Goal: Communication & Community: Answer question/provide support

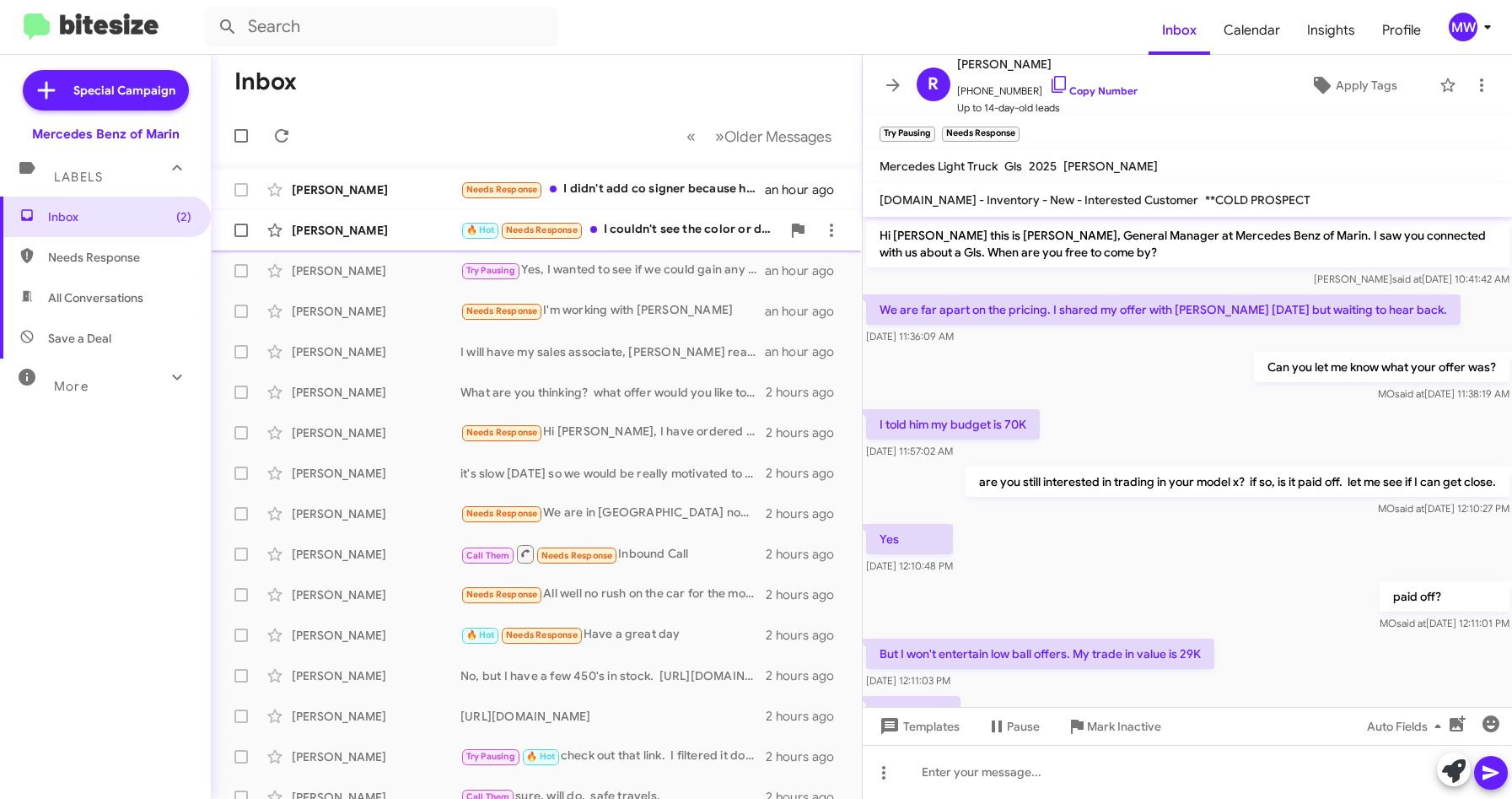
scroll to position [528, 0]
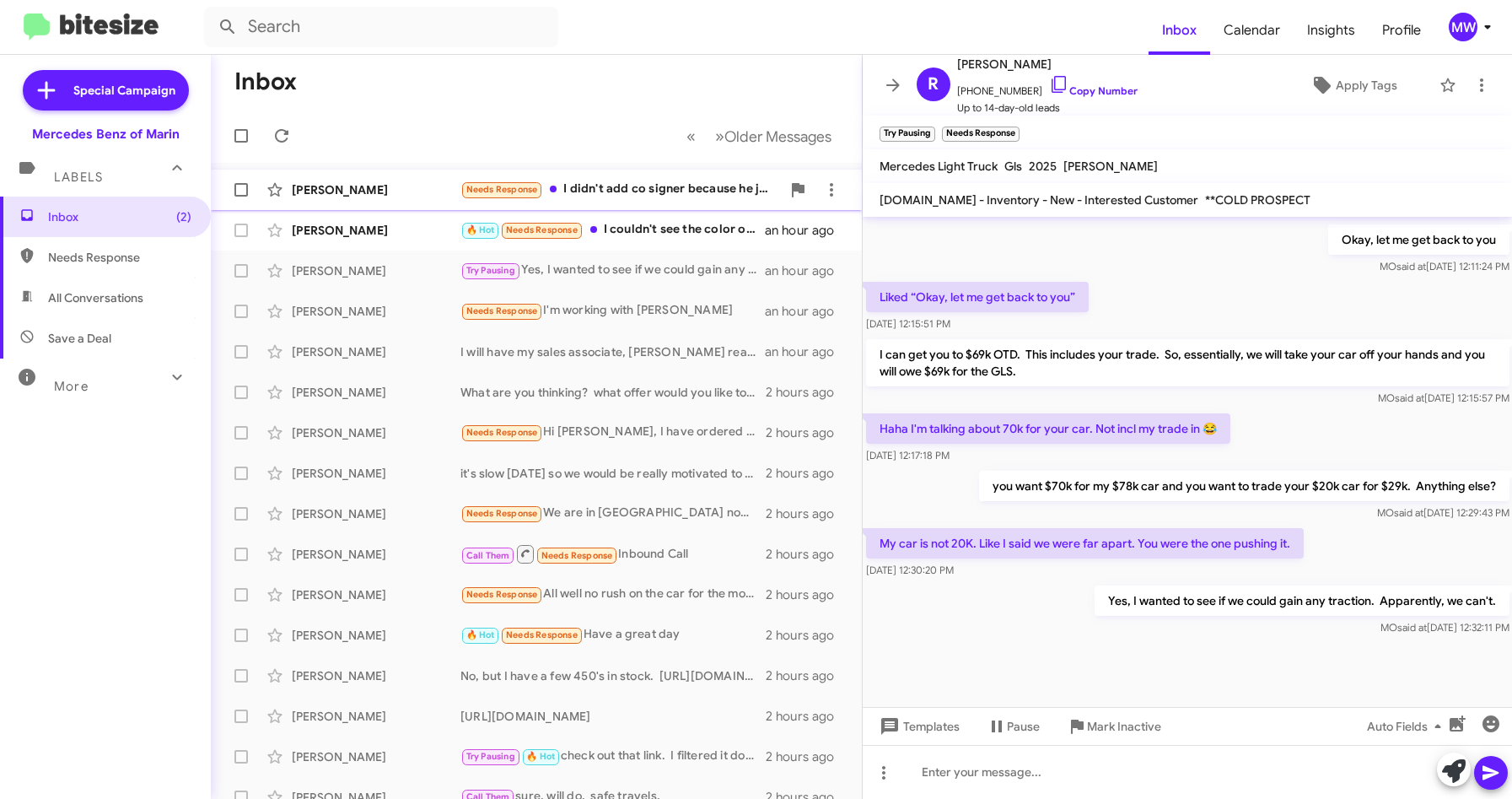
click at [666, 183] on div "Needs Response I didn't add co signer because he just has good credit I make we…" at bounding box center [620, 189] width 320 height 20
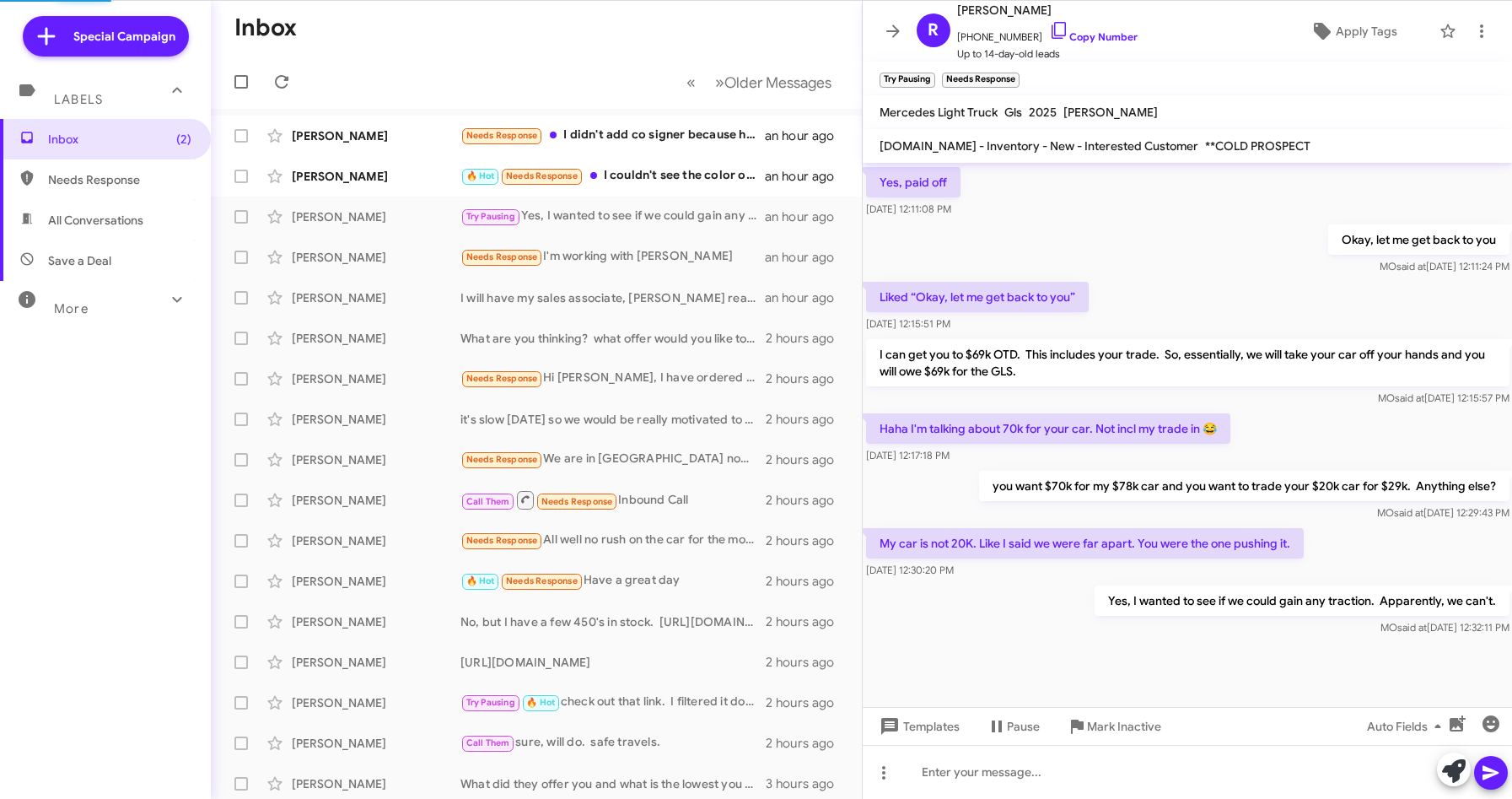
scroll to position [475, 0]
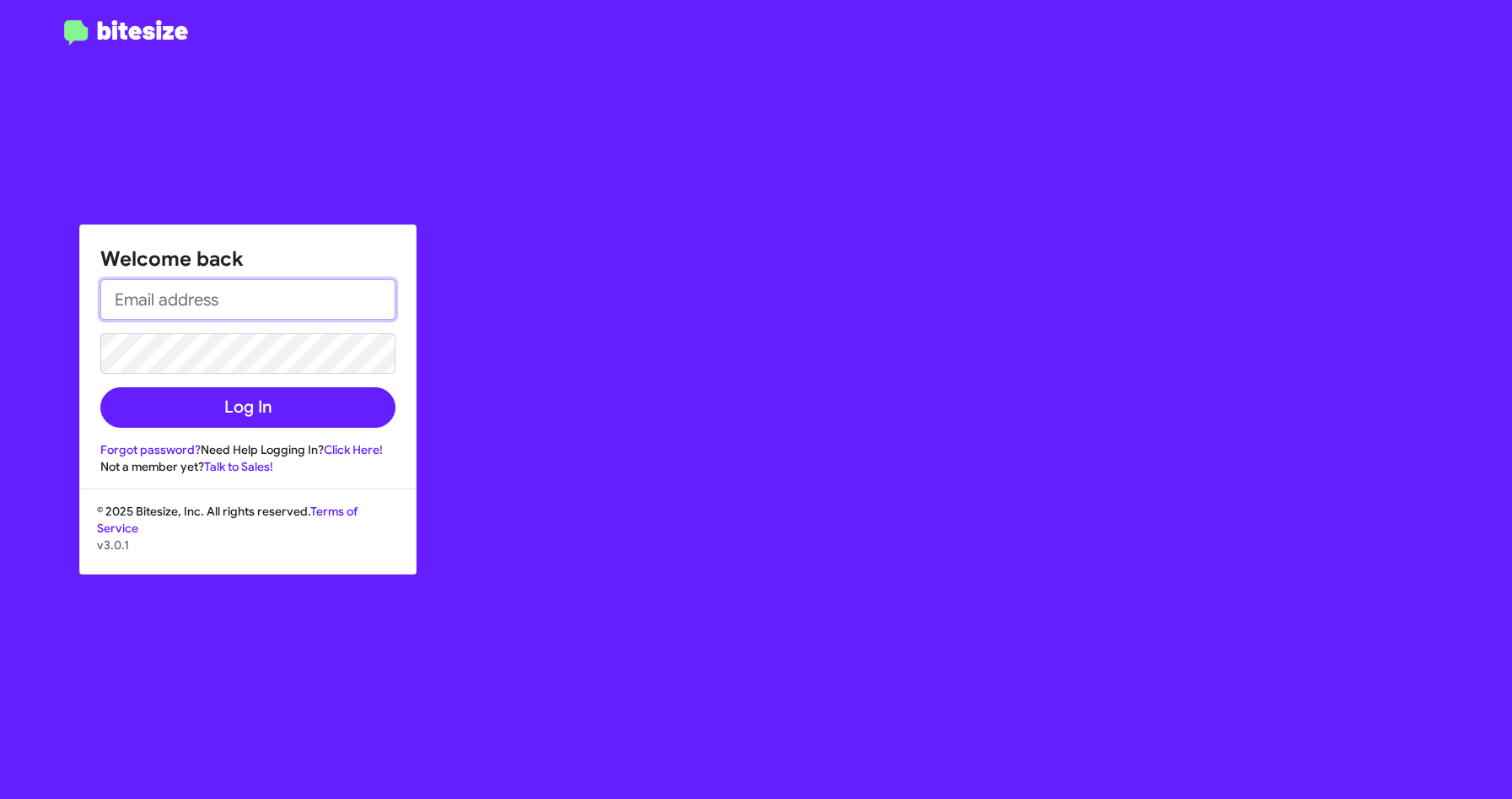
click at [229, 309] on input "email" at bounding box center [248, 299] width 295 height 40
type input "[EMAIL_ADDRESS][PERSON_NAME][PERSON_NAME][DOMAIN_NAME]"
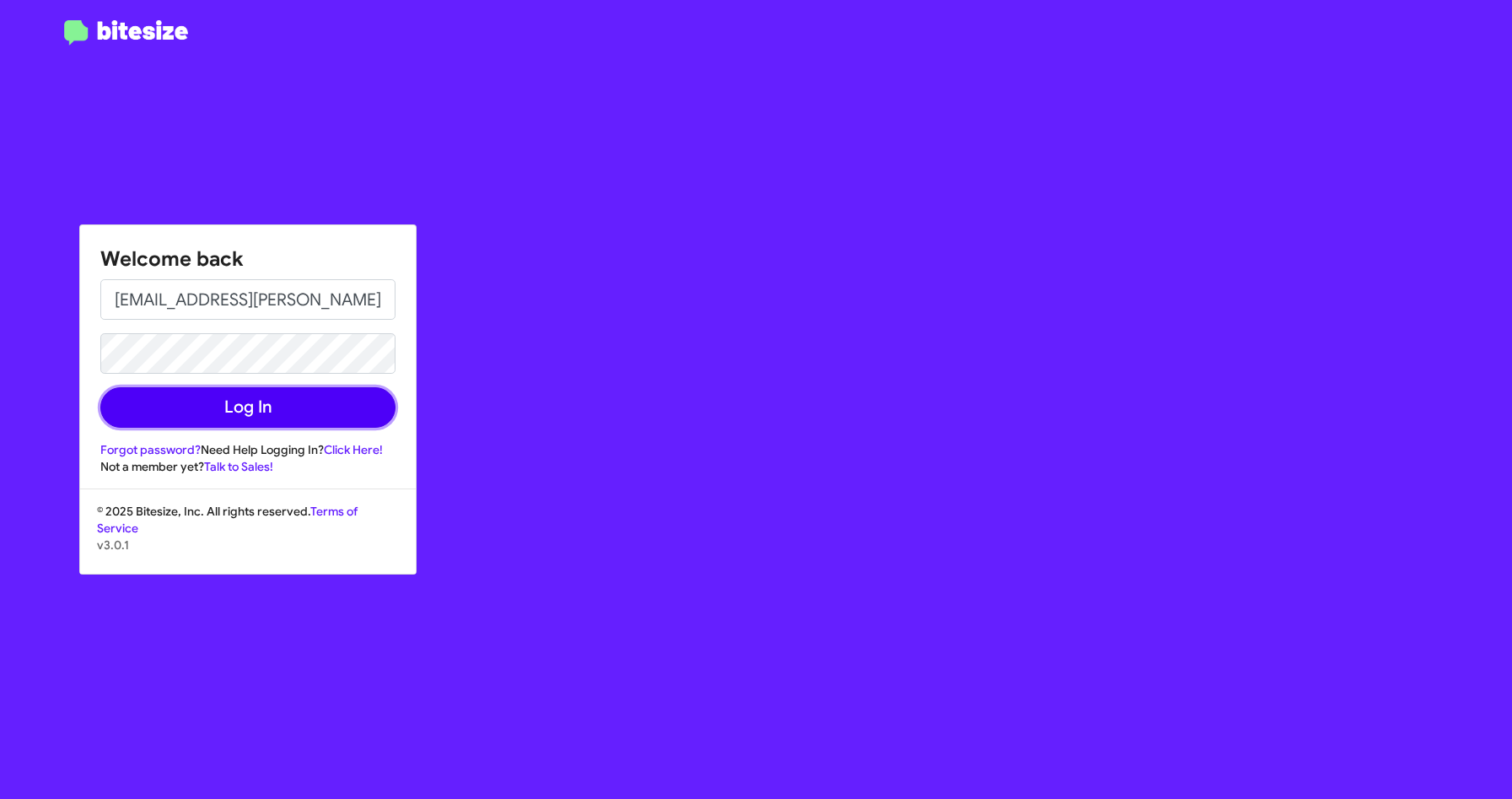
click at [229, 413] on button "Log In" at bounding box center [248, 407] width 295 height 40
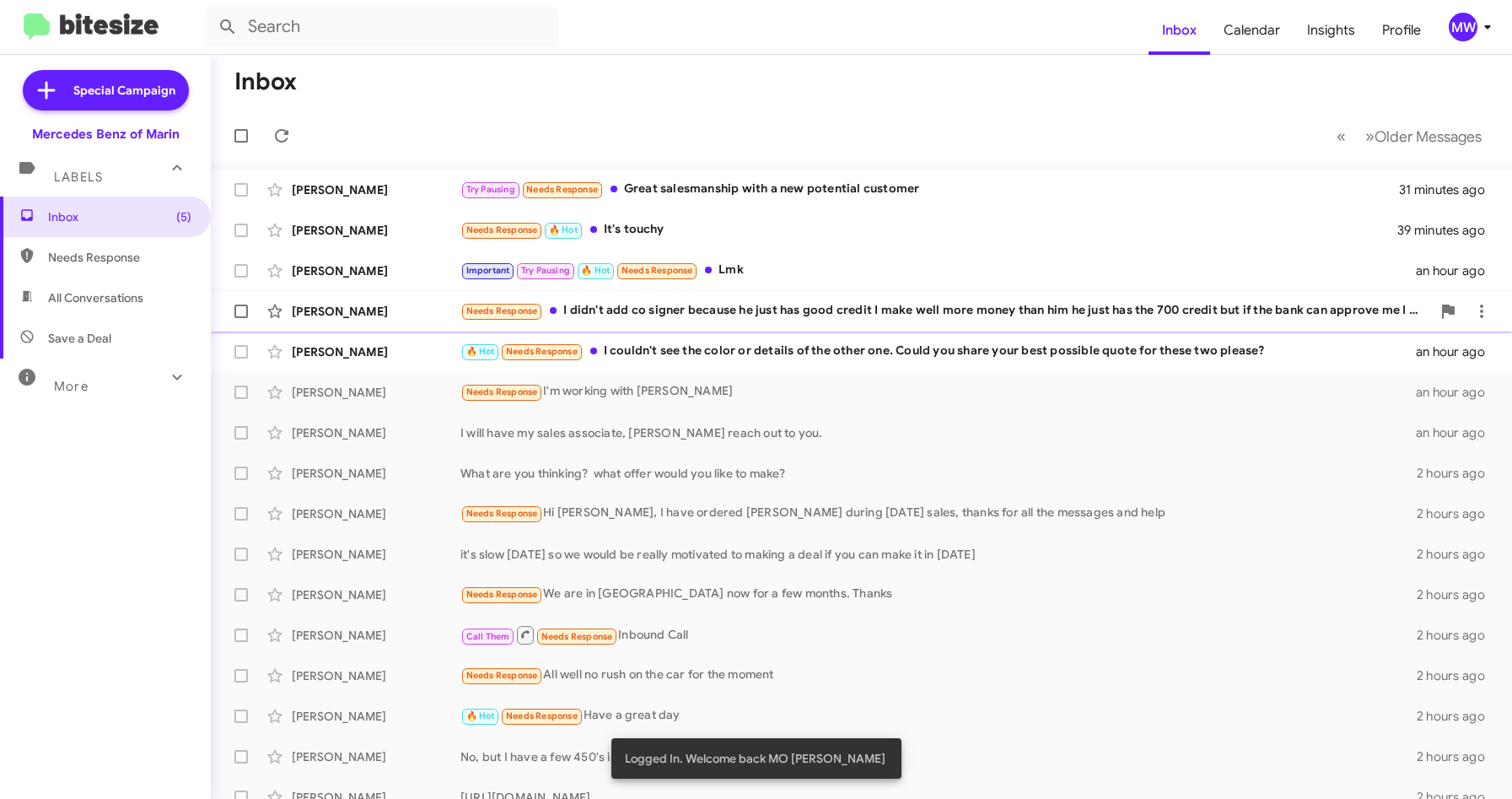
click at [707, 318] on div "Needs Response I didn't add co signer because he just has good credit I make we…" at bounding box center [945, 311] width 971 height 20
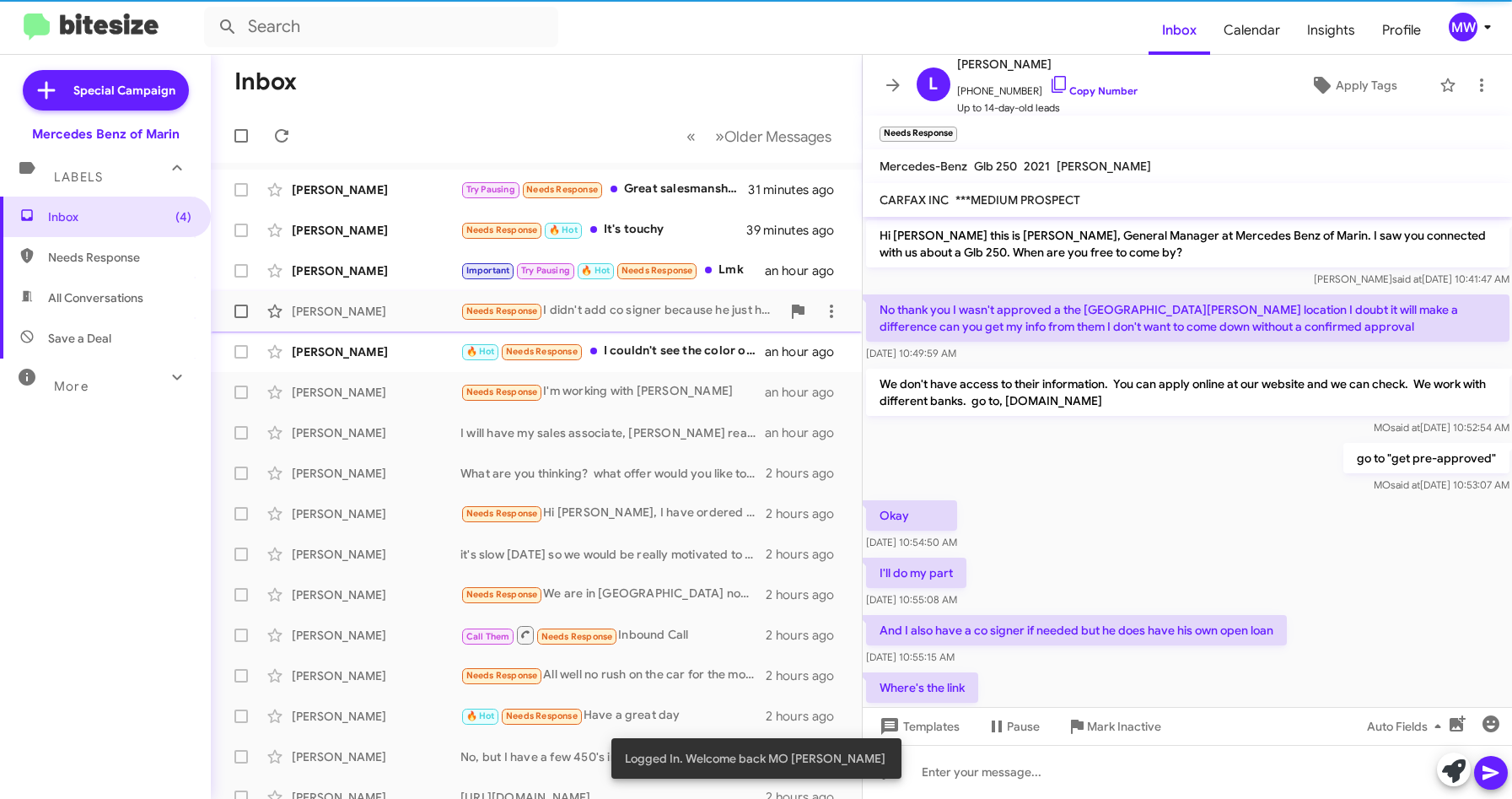
scroll to position [668, 0]
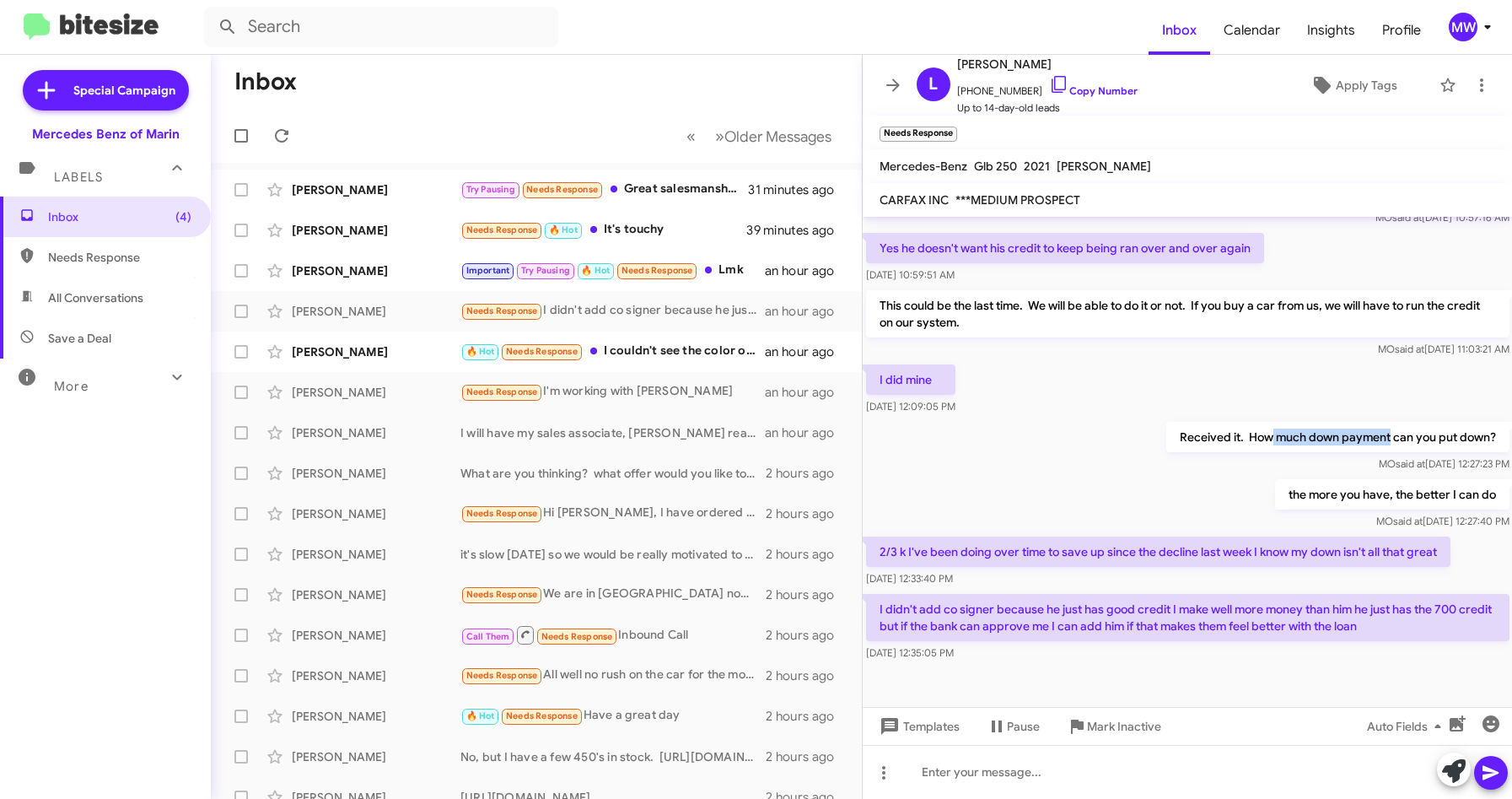
drag, startPoint x: 1257, startPoint y: 441, endPoint x: 1376, endPoint y: 437, distance: 119.1
click at [1376, 437] on p "Received it. How much down payment can you put down?" at bounding box center [1337, 437] width 343 height 31
drag, startPoint x: 927, startPoint y: 558, endPoint x: 1288, endPoint y: 556, distance: 361.0
click at [1288, 556] on p "2/3 k I've been doing over time to save up since the decline last week I know m…" at bounding box center [1158, 552] width 584 height 31
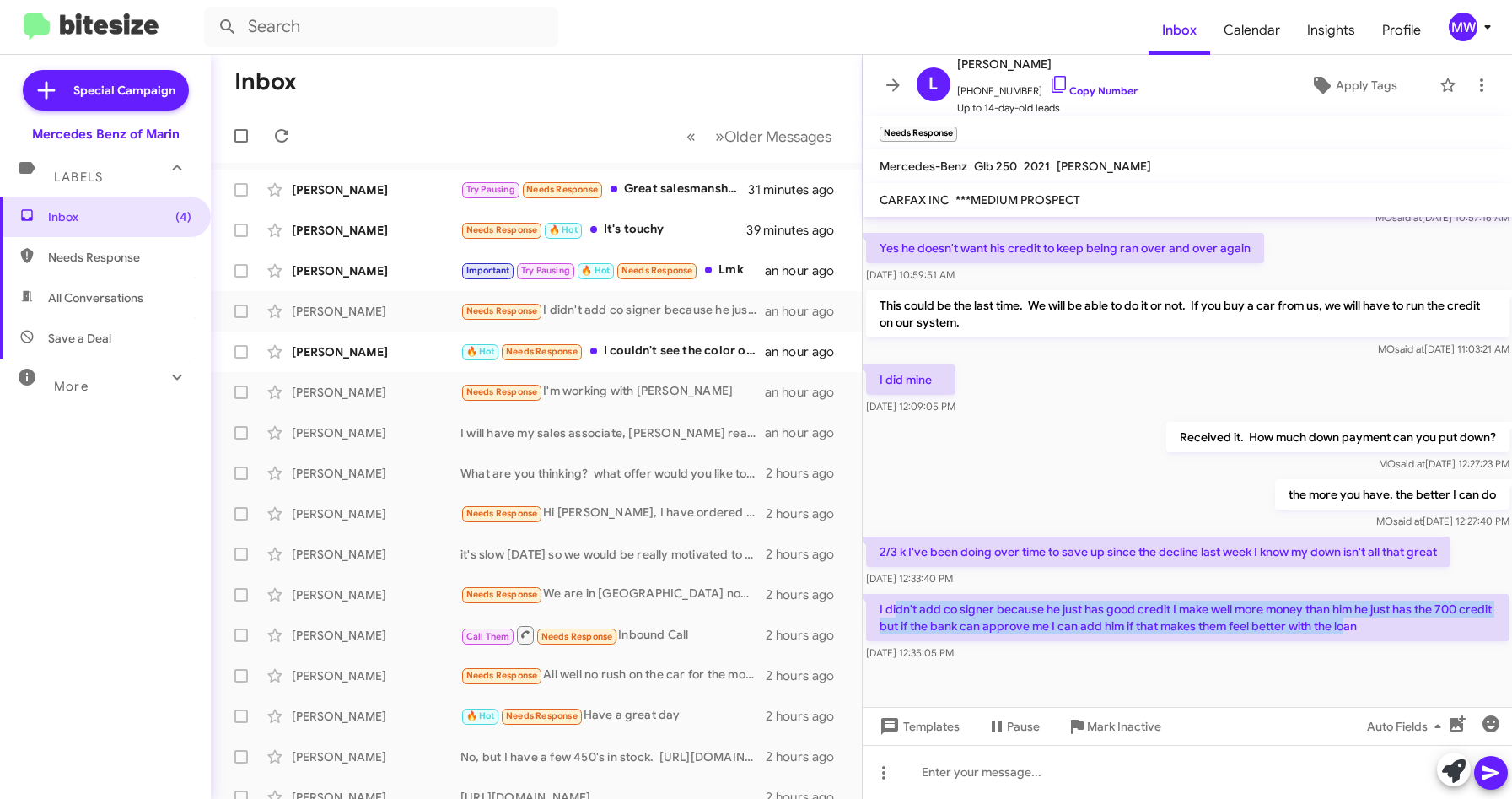
drag, startPoint x: 896, startPoint y: 613, endPoint x: 1380, endPoint y: 631, distance: 484.3
click at [1380, 631] on p "I didn't add co signer because he just has good credit I make well more money t…" at bounding box center [1187, 617] width 643 height 48
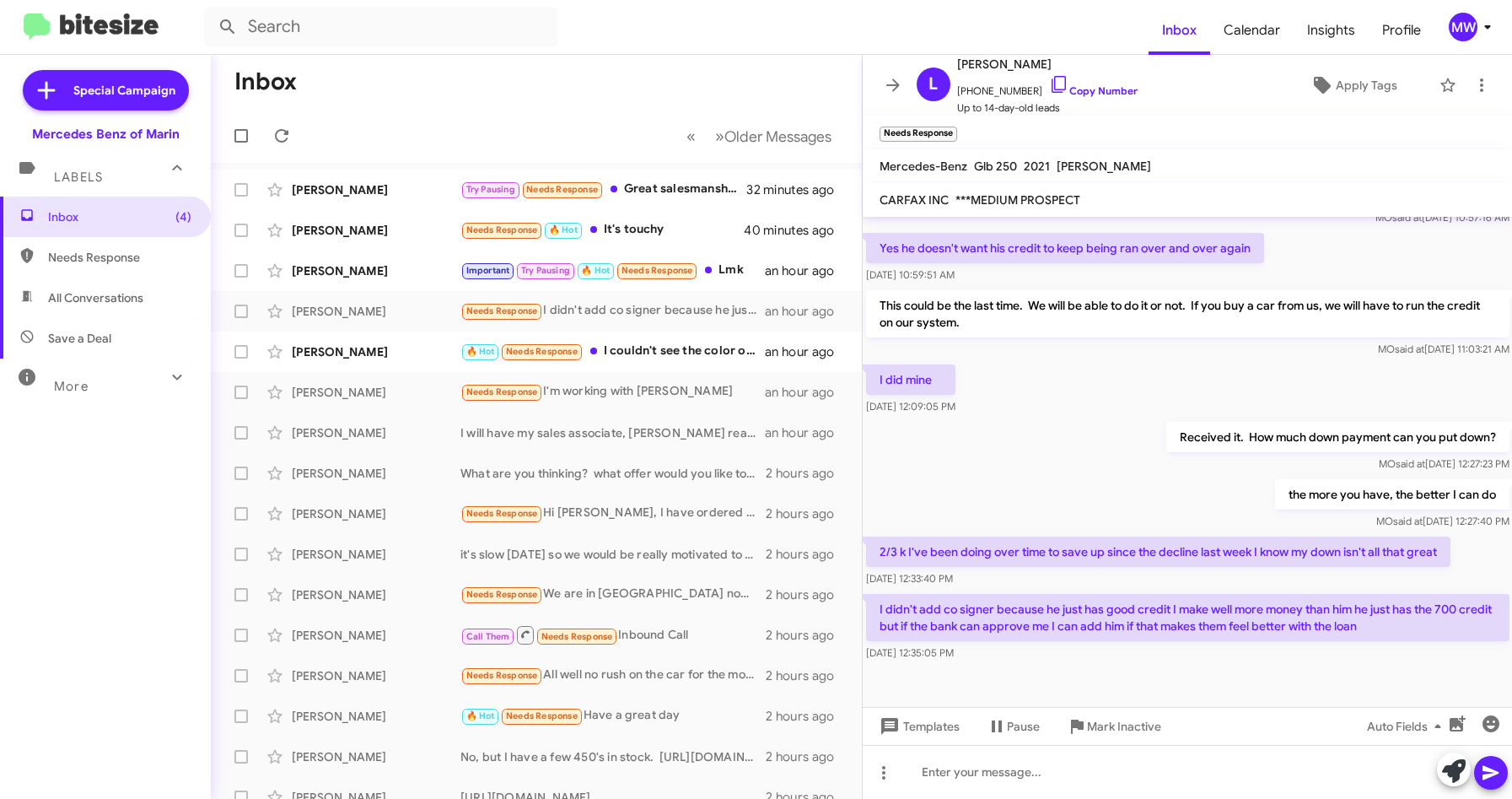
click at [1052, 575] on div "[DATE] 12:33:40 PM" at bounding box center [1158, 579] width 584 height 17
click at [1020, 778] on div at bounding box center [1187, 772] width 651 height 54
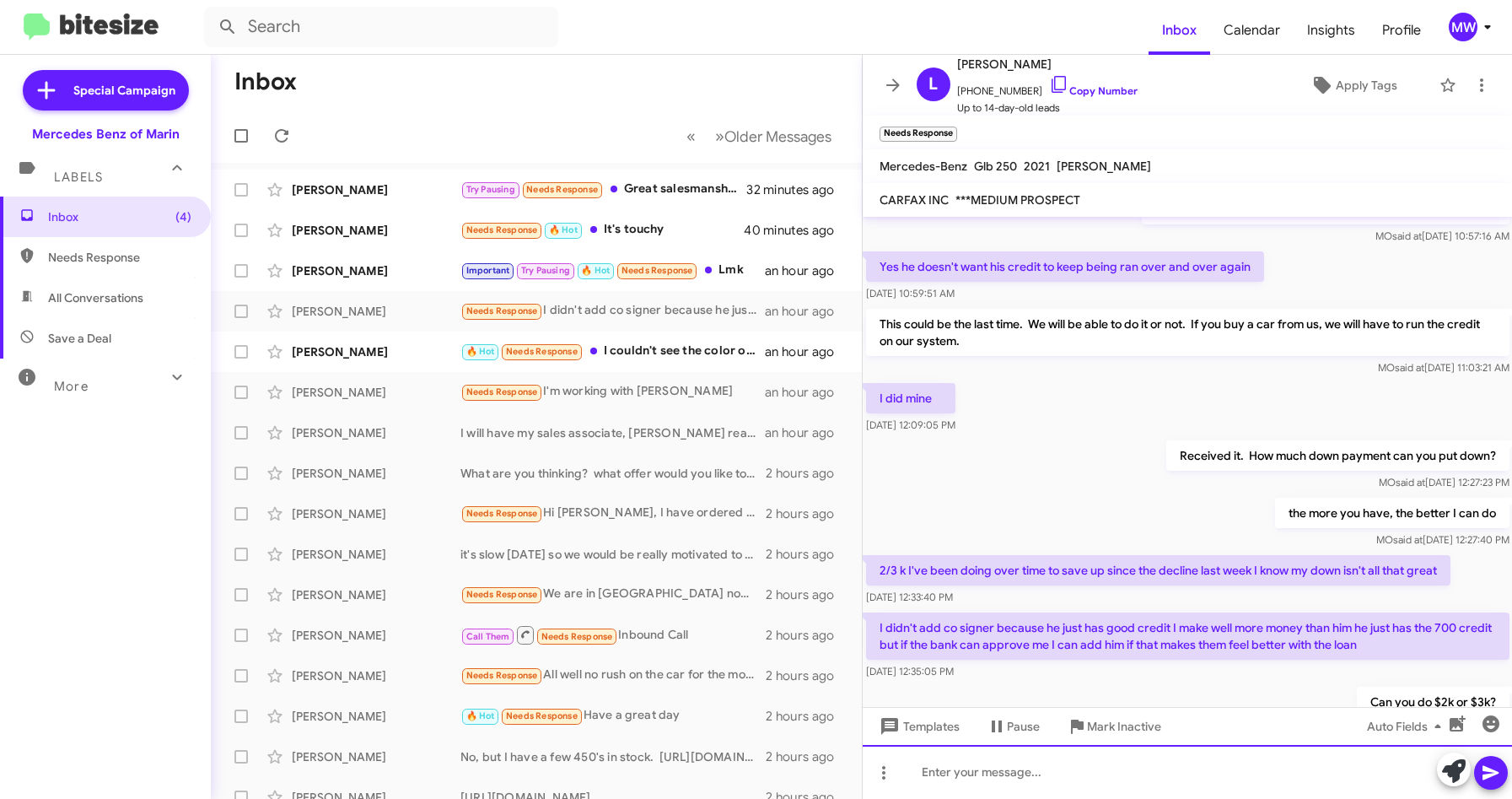
scroll to position [764, 0]
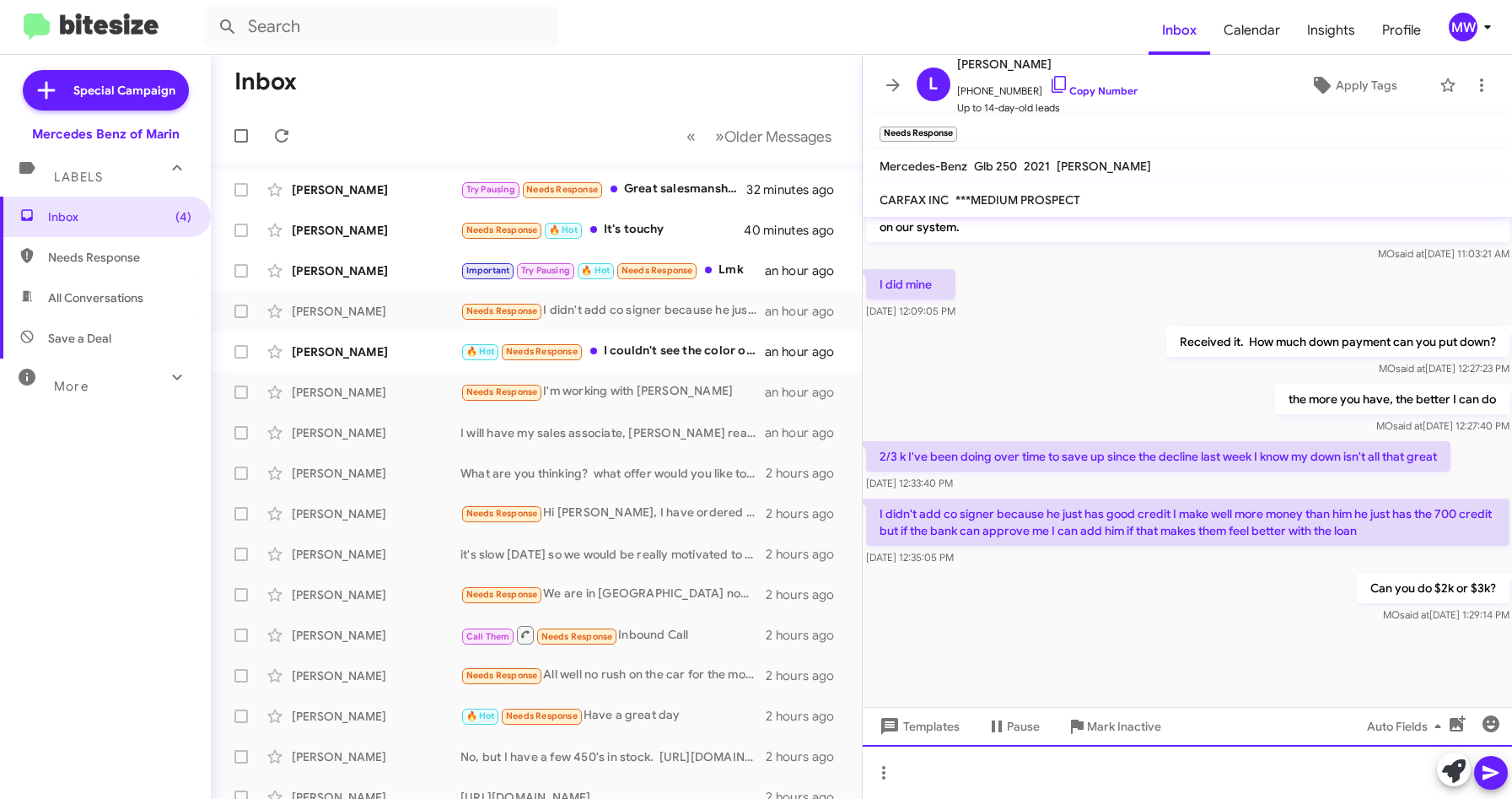
click at [1143, 778] on div at bounding box center [1187, 772] width 651 height 54
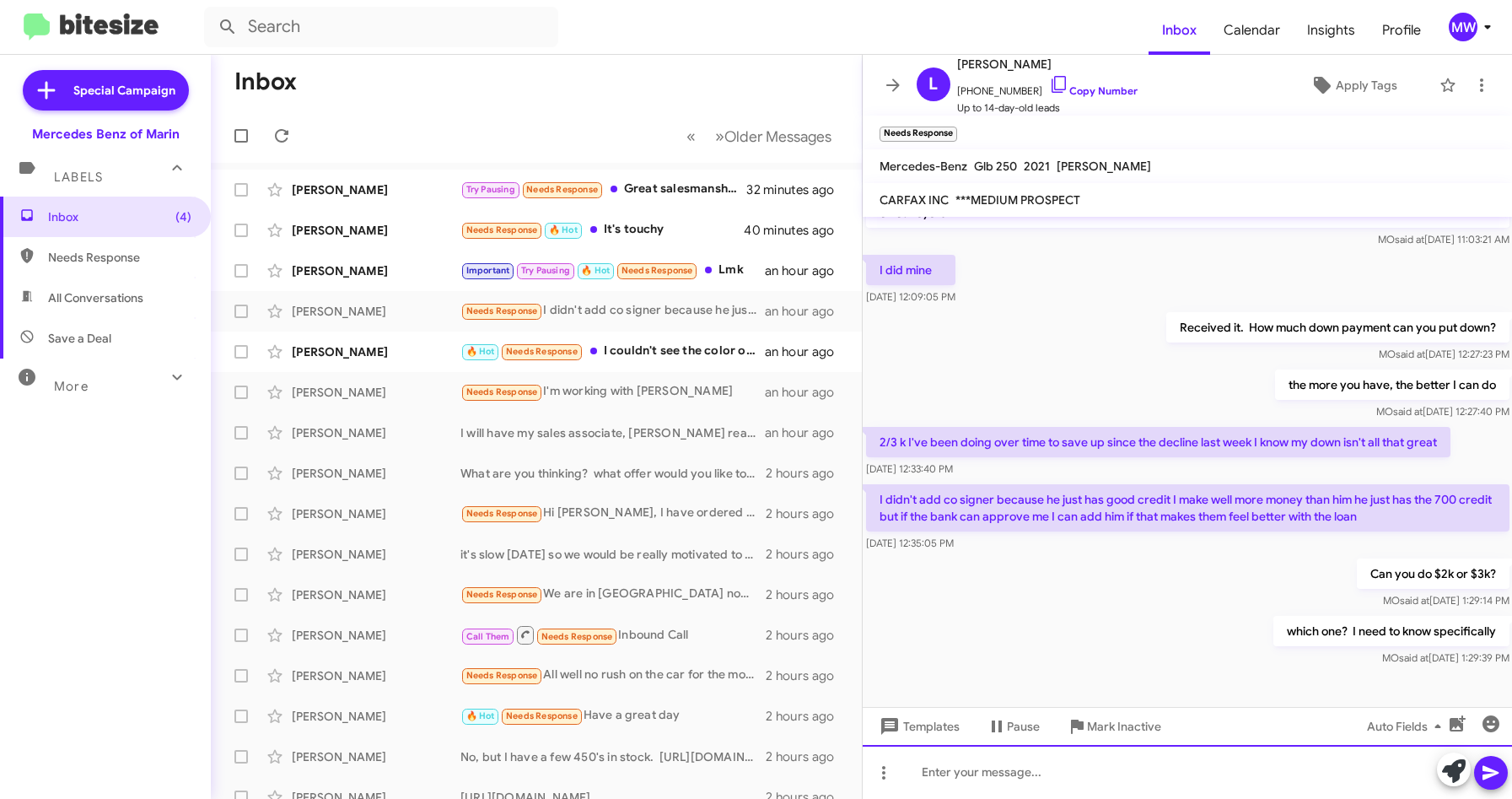
scroll to position [825, 0]
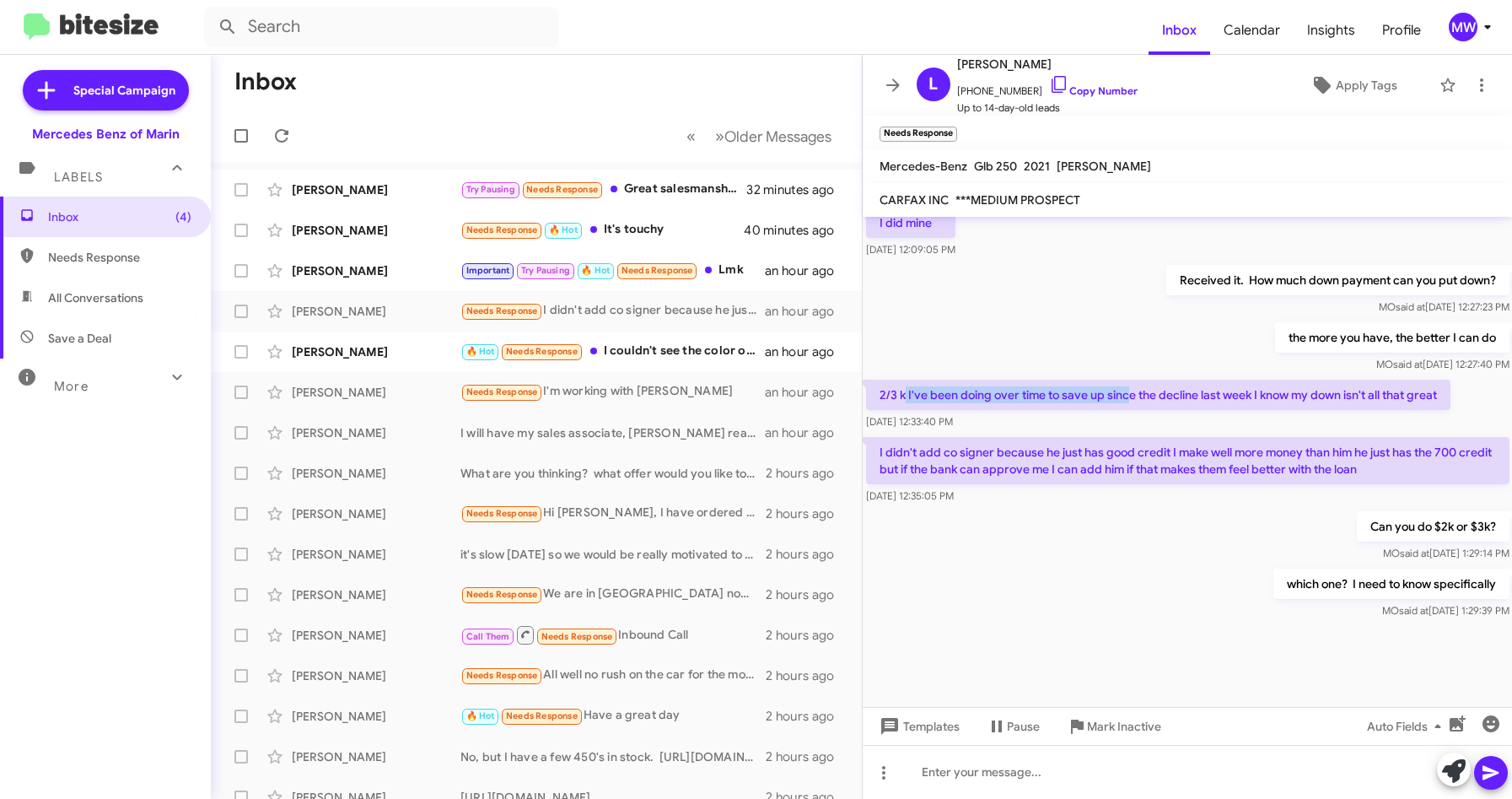
drag, startPoint x: 903, startPoint y: 399, endPoint x: 1127, endPoint y: 403, distance: 224.0
click at [1127, 403] on p "2/3 k I've been doing over time to save up since the decline last week I know m…" at bounding box center [1158, 395] width 584 height 31
drag, startPoint x: 1127, startPoint y: 403, endPoint x: 1154, endPoint y: 605, distance: 203.8
click at [1152, 604] on div "which one? I need to know specifically MO said at [DATE] 1:29:39 PM" at bounding box center [1187, 593] width 651 height 57
click at [675, 345] on div "🔥 Hot Needs Response I couldn't see the color or details of the other one. Coul…" at bounding box center [620, 351] width 320 height 20
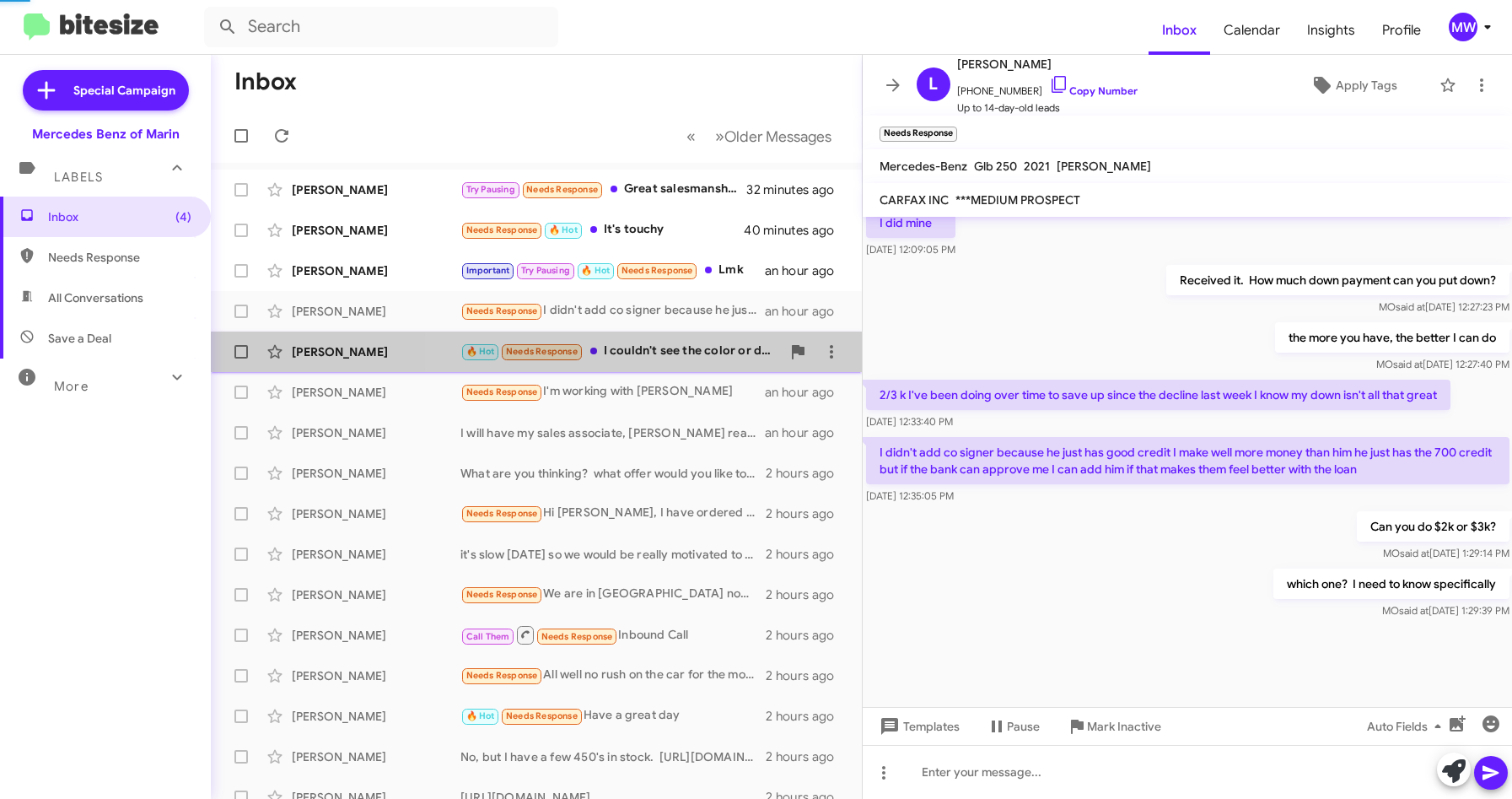
scroll to position [137, 0]
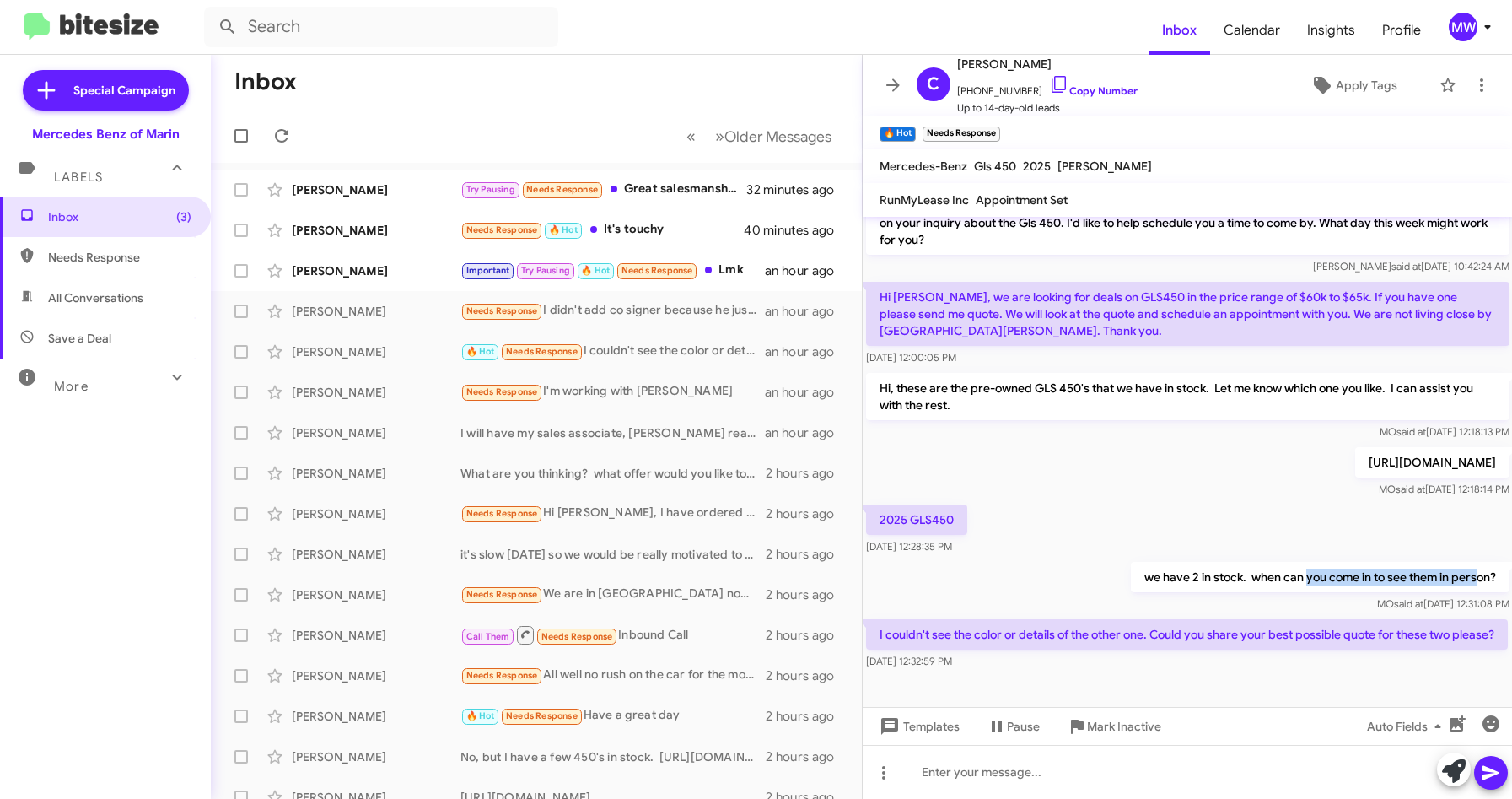
drag, startPoint x: 1290, startPoint y: 559, endPoint x: 1462, endPoint y: 568, distance: 172.2
click at [1462, 568] on p "we have 2 in stock. when can you come in to see them in person?" at bounding box center [1320, 577] width 379 height 31
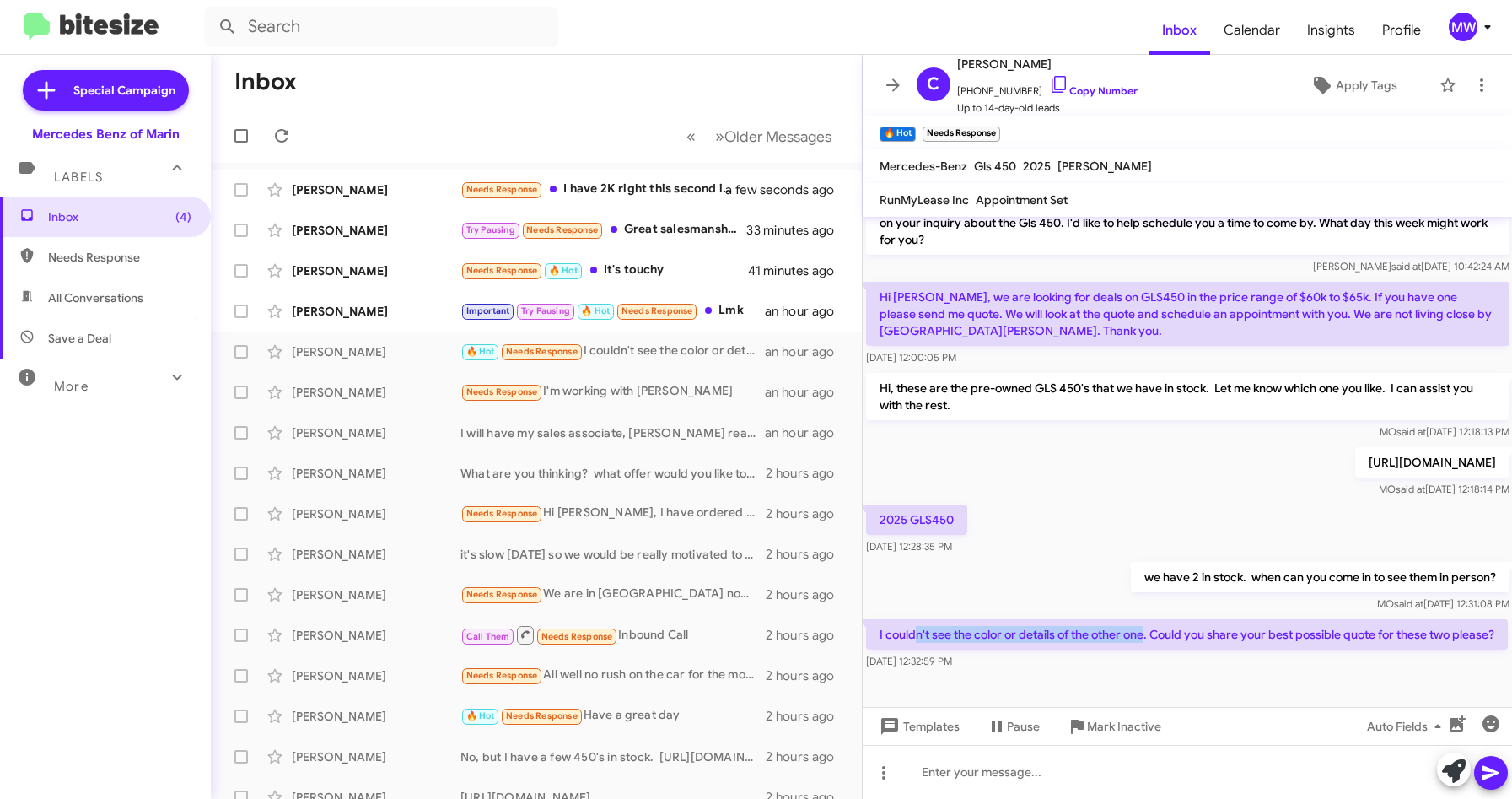
drag, startPoint x: 918, startPoint y: 615, endPoint x: 1144, endPoint y: 622, distance: 226.1
click at [1144, 622] on p "I couldn't see the color or details of the other one. Could you share your best…" at bounding box center [1187, 634] width 642 height 31
click at [1064, 772] on div at bounding box center [1187, 772] width 651 height 54
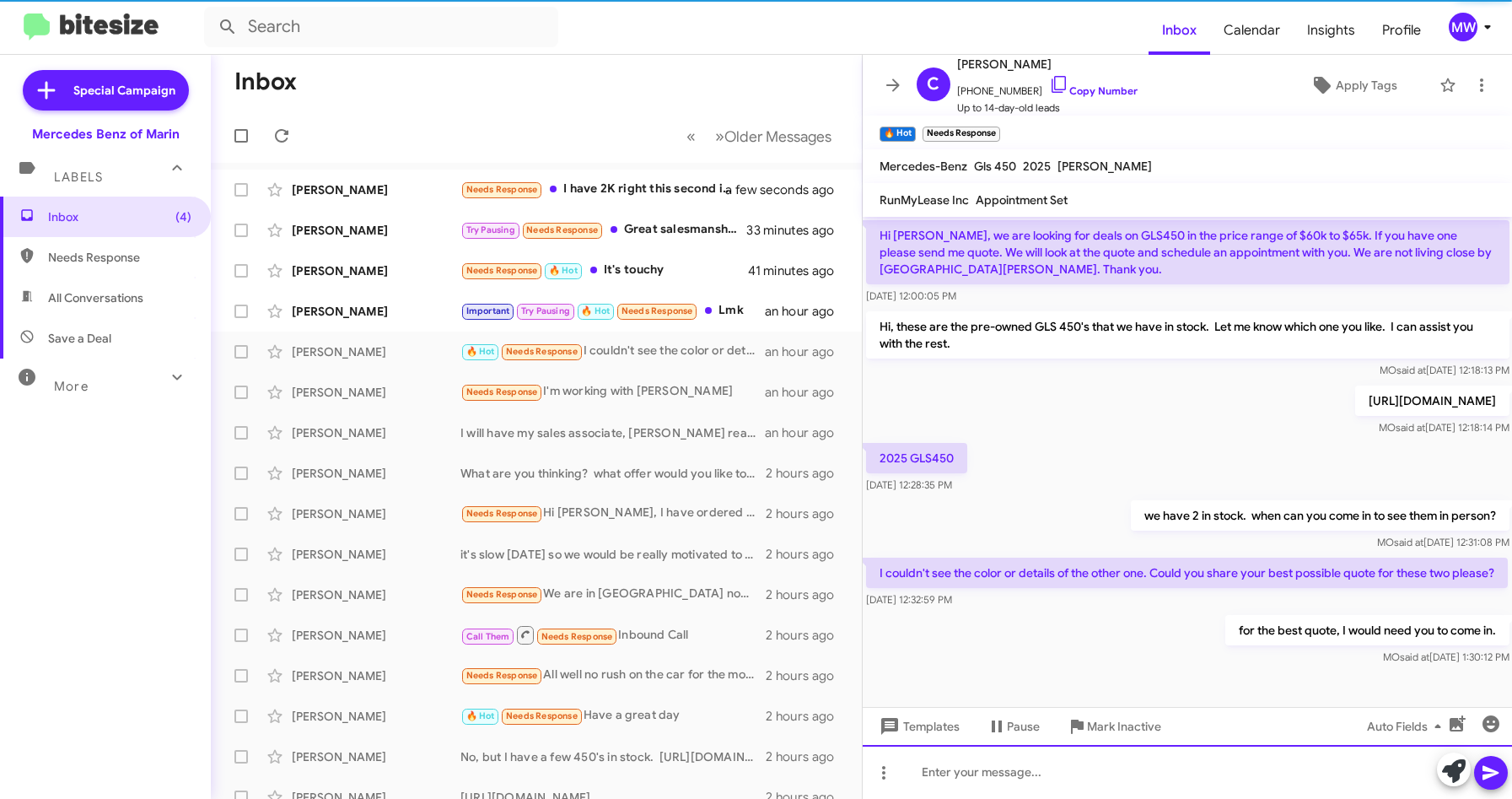
scroll to position [199, 0]
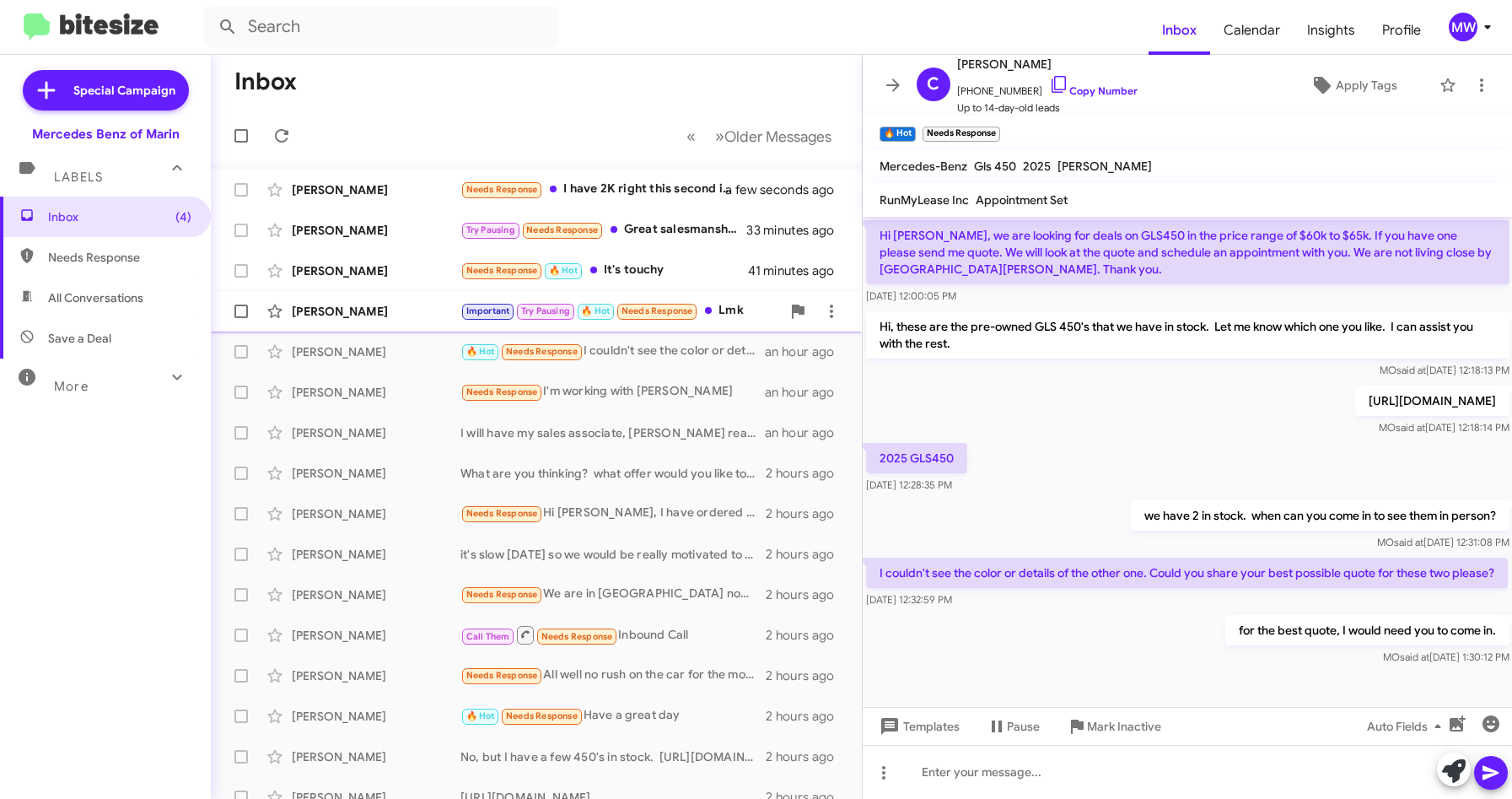
click at [728, 301] on div "Important Try Pausing 🔥 Hot Needs Response Lmk" at bounding box center [620, 311] width 320 height 20
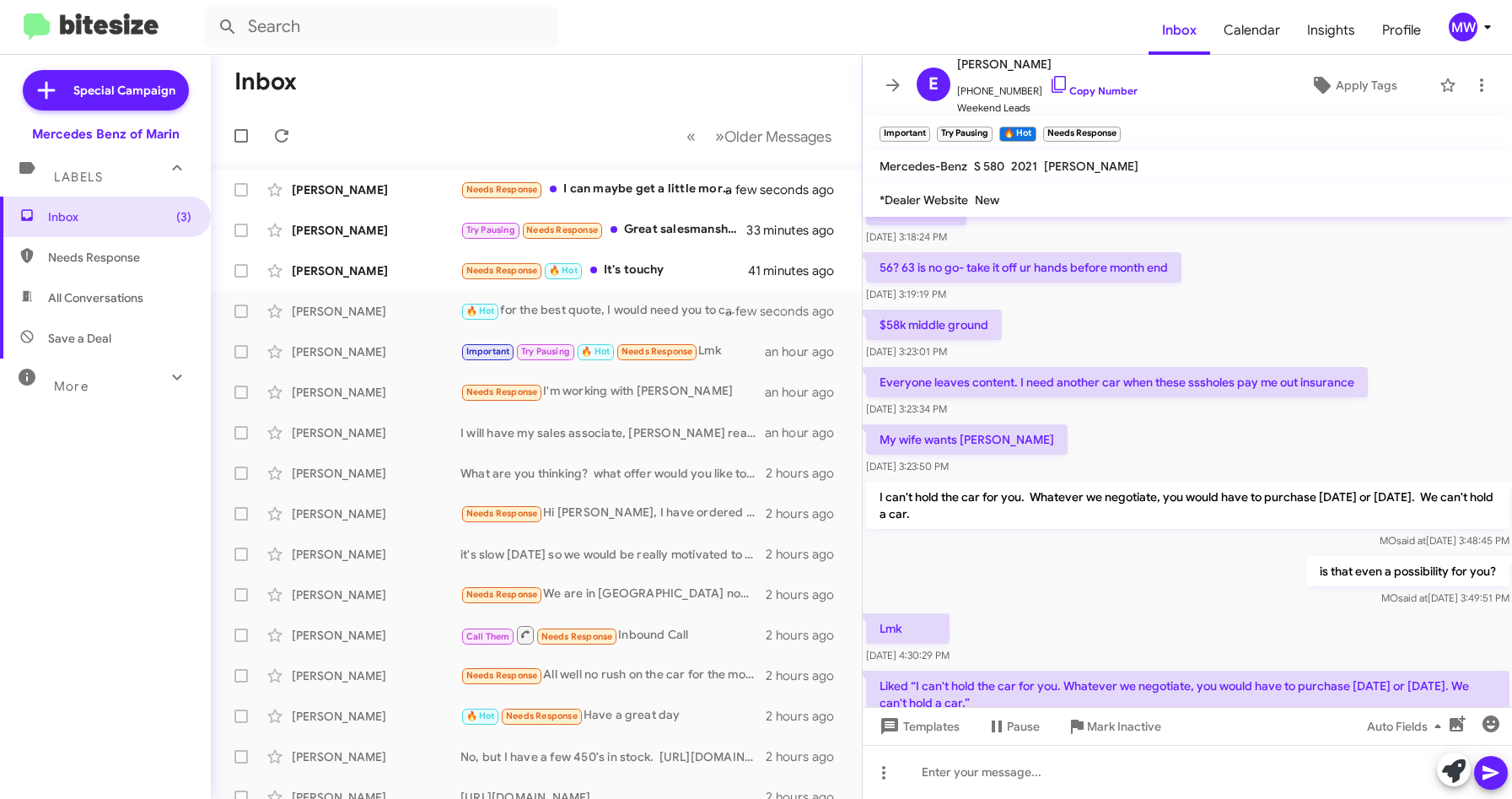
scroll to position [471, 0]
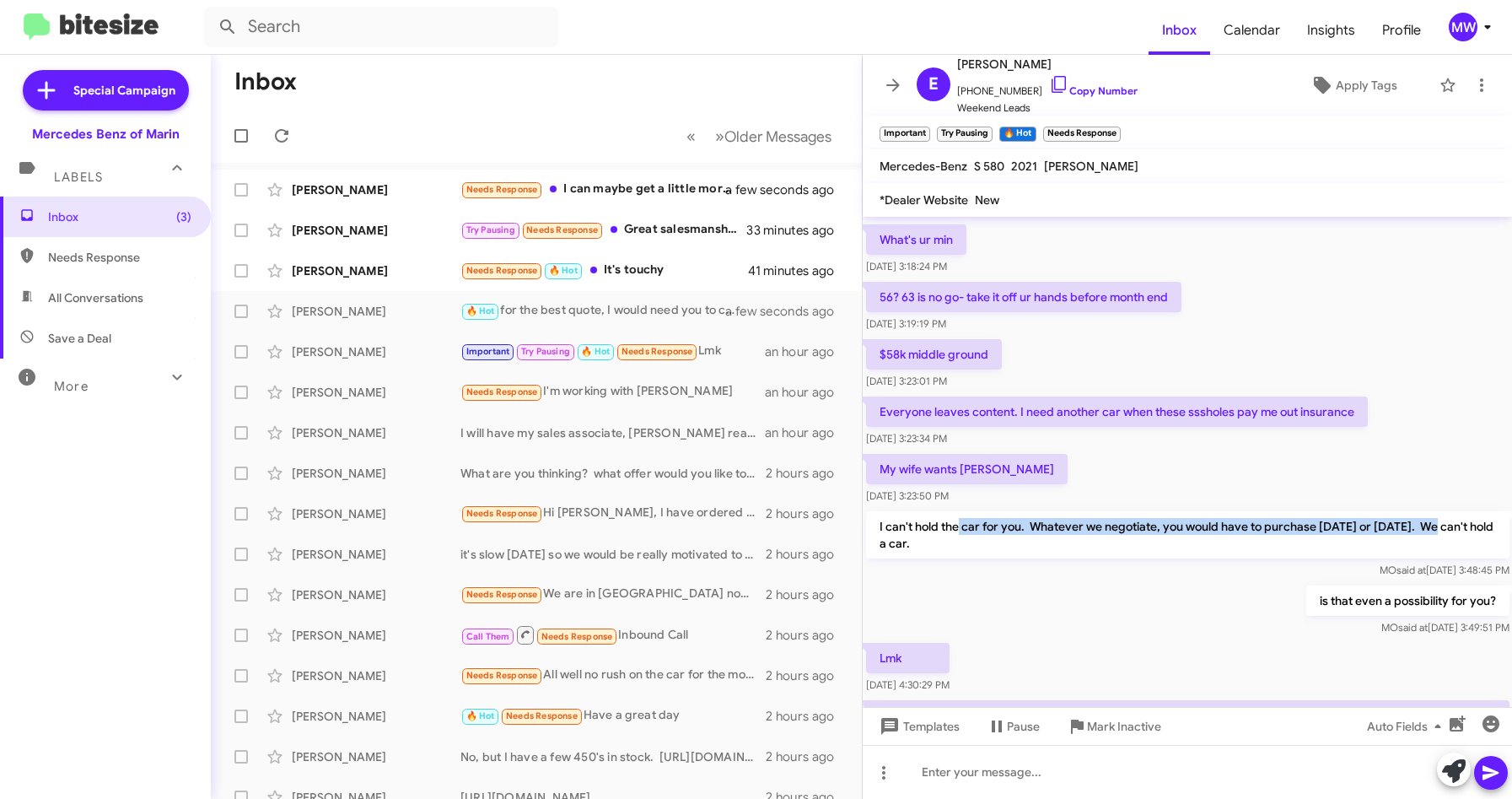
drag, startPoint x: 958, startPoint y: 551, endPoint x: 1437, endPoint y: 546, distance: 479.0
click at [1437, 546] on p "I can't hold the car for you. Whatever we negotiate, you would have to purchase…" at bounding box center [1187, 534] width 643 height 48
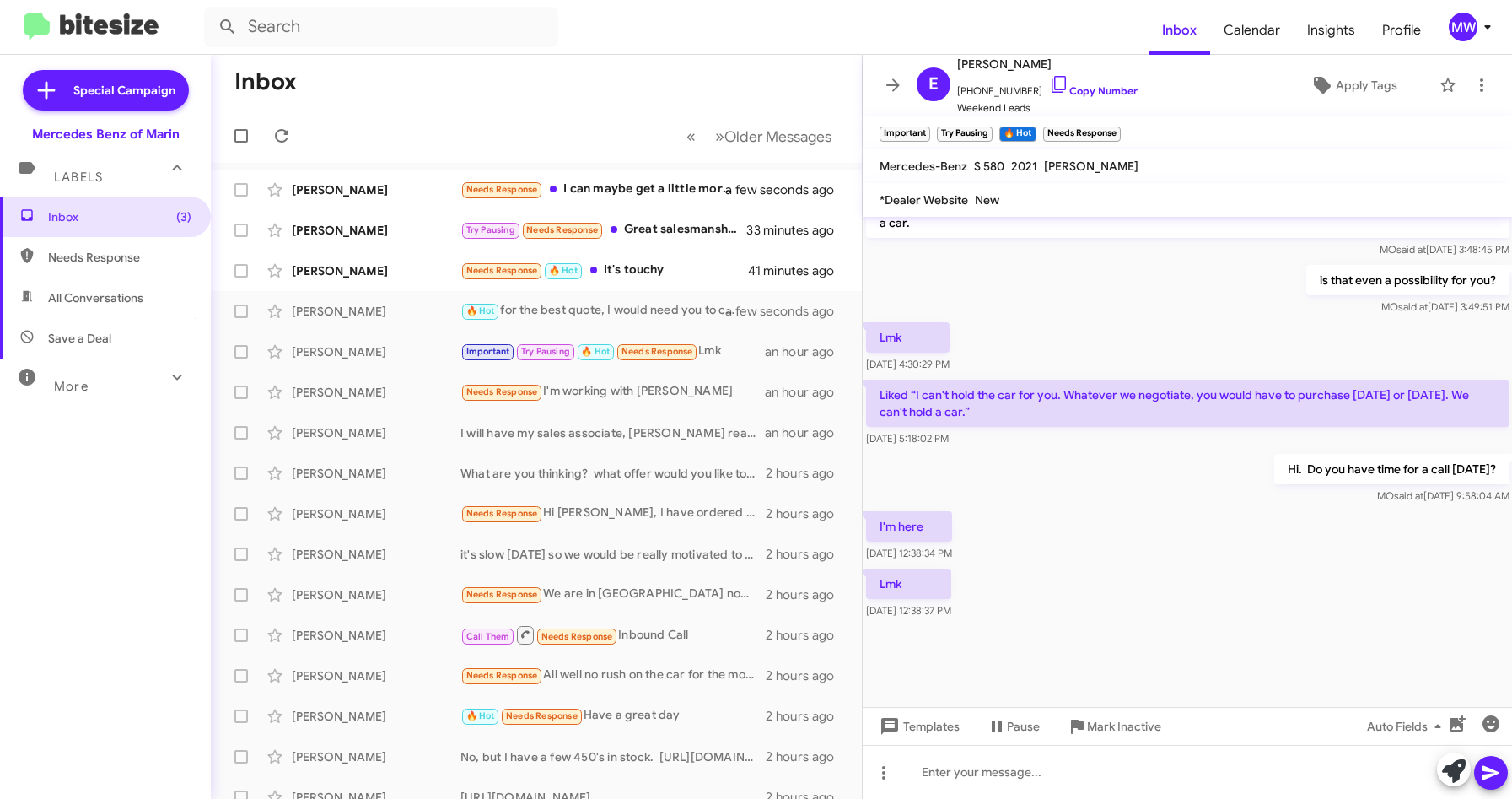
scroll to position [808, 0]
click at [1104, 775] on div at bounding box center [1187, 772] width 651 height 54
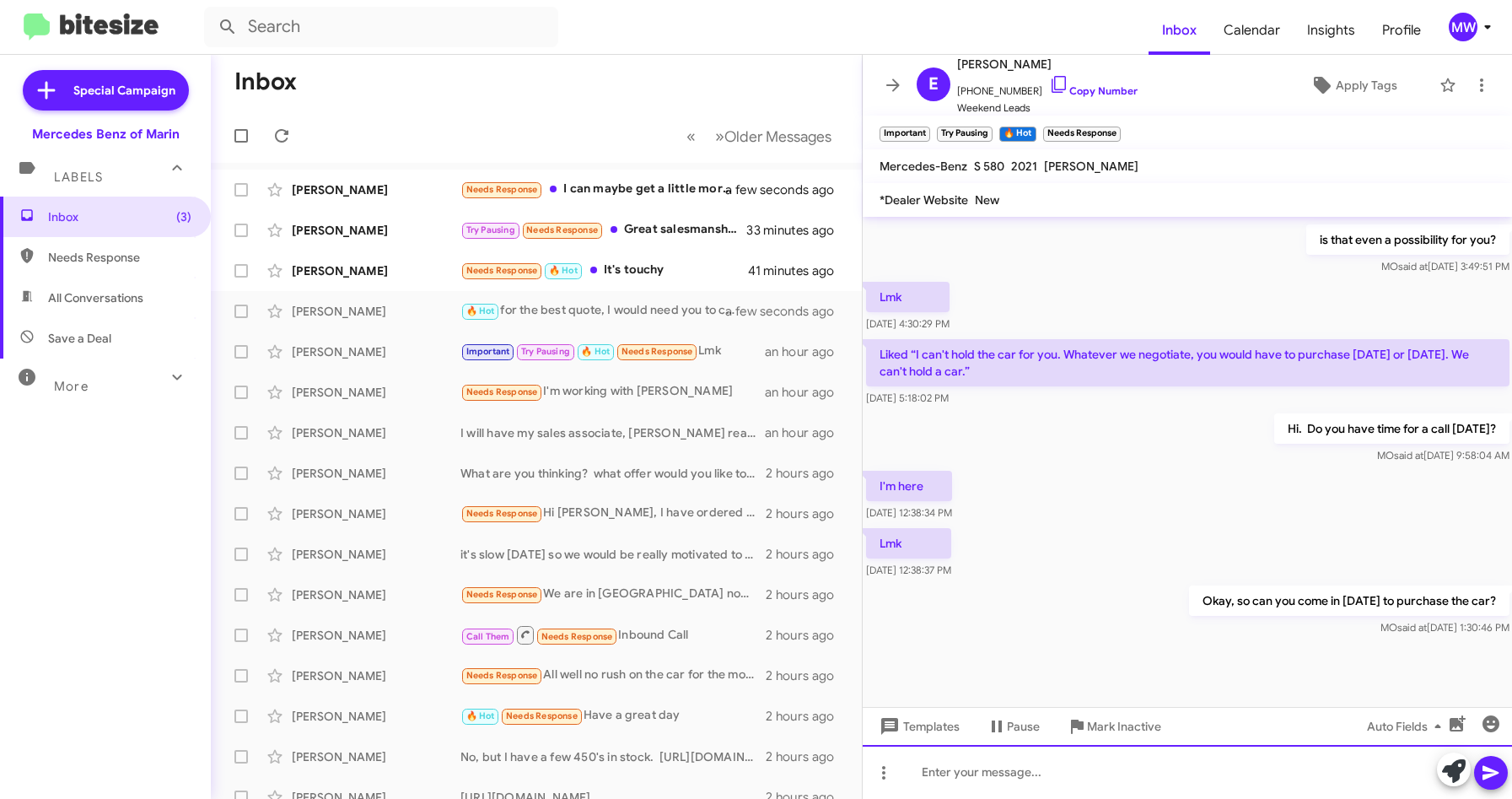
scroll to position [1962, 0]
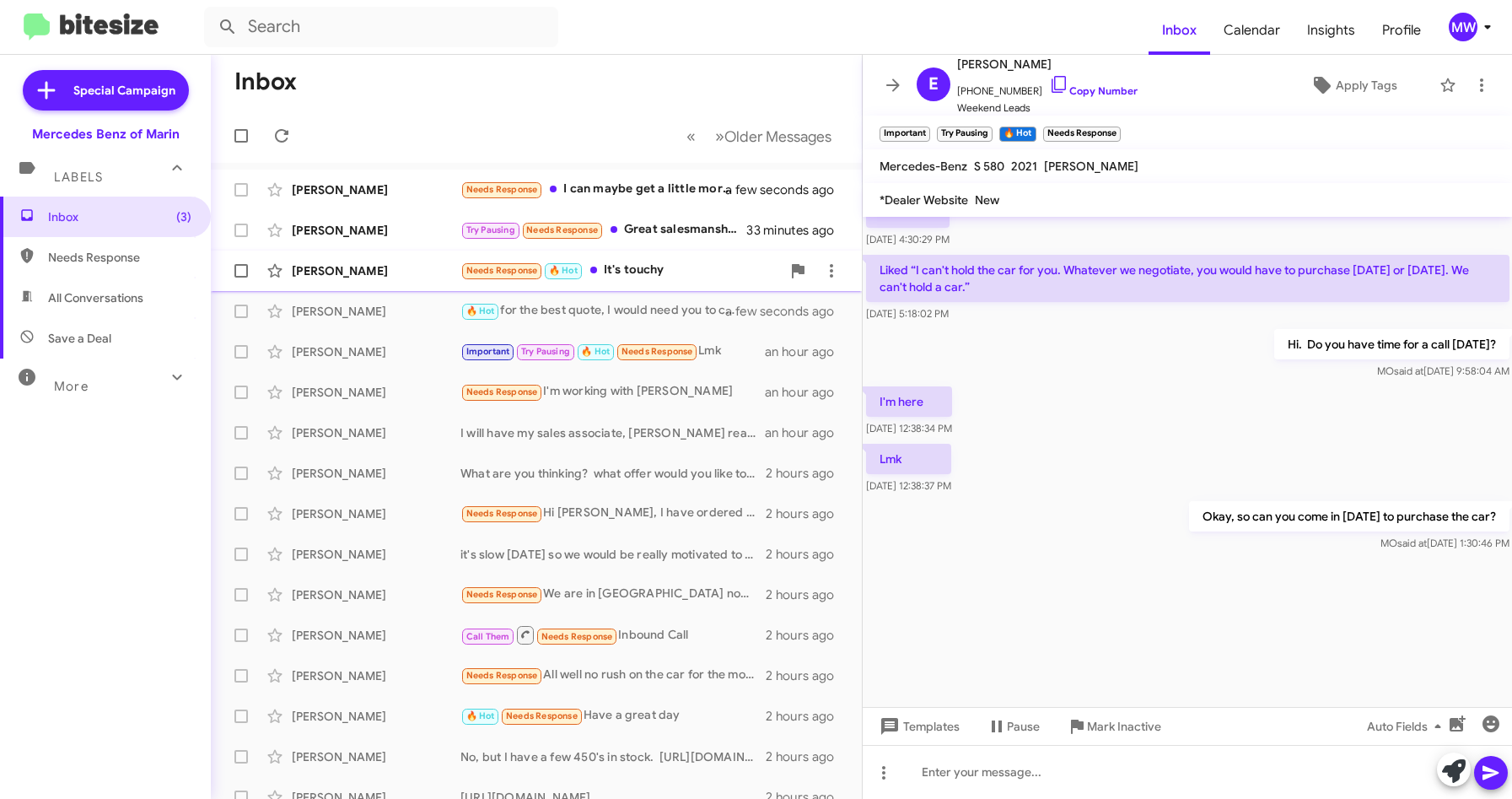
click at [648, 272] on div "Needs Response 🔥 Hot It's touchy" at bounding box center [620, 270] width 320 height 20
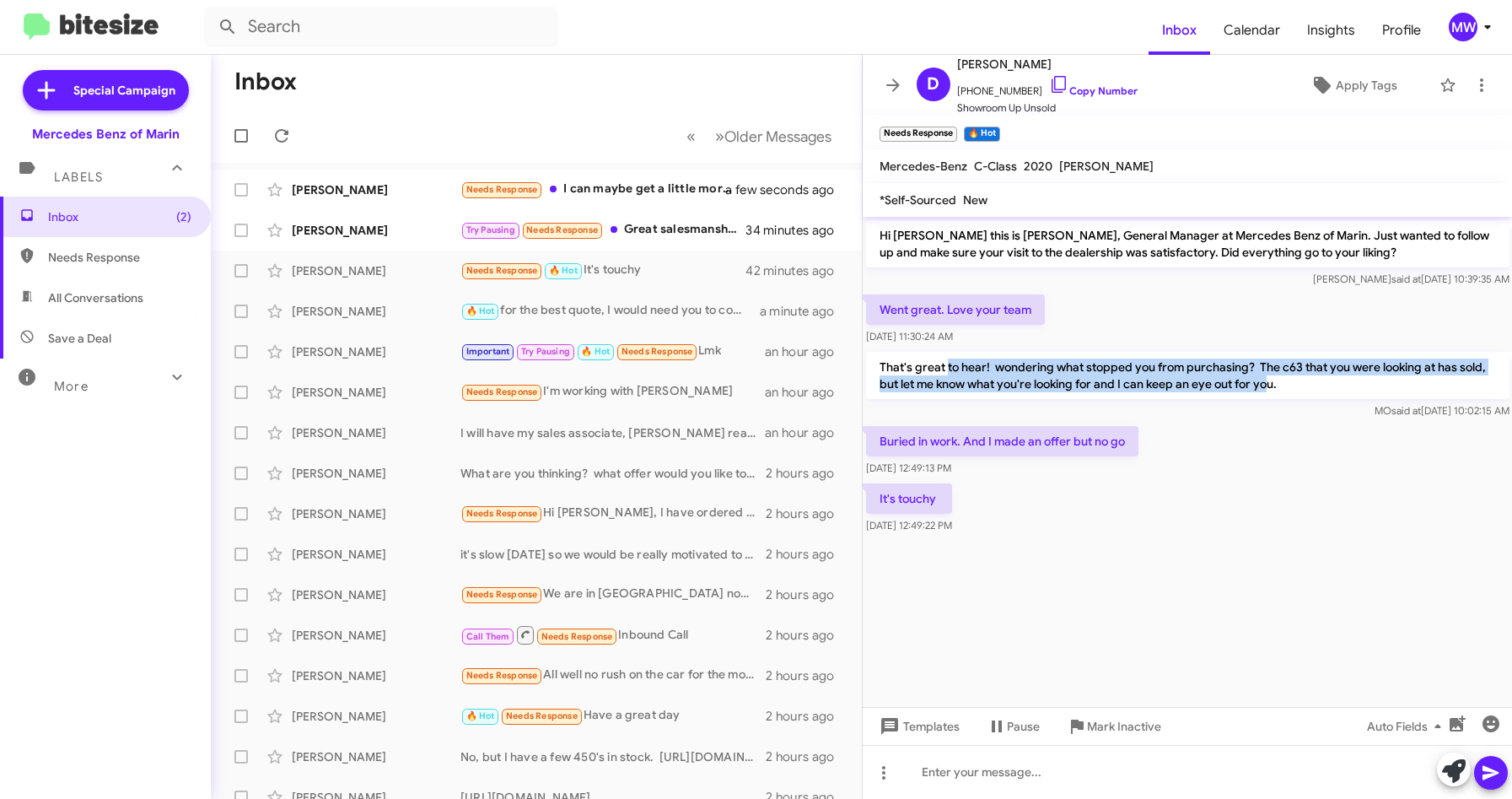
drag, startPoint x: 946, startPoint y: 366, endPoint x: 1267, endPoint y: 384, distance: 321.5
click at [1267, 384] on p "That's great to hear! wondering what stopped you from purchasing? The c63 that …" at bounding box center [1187, 375] width 643 height 48
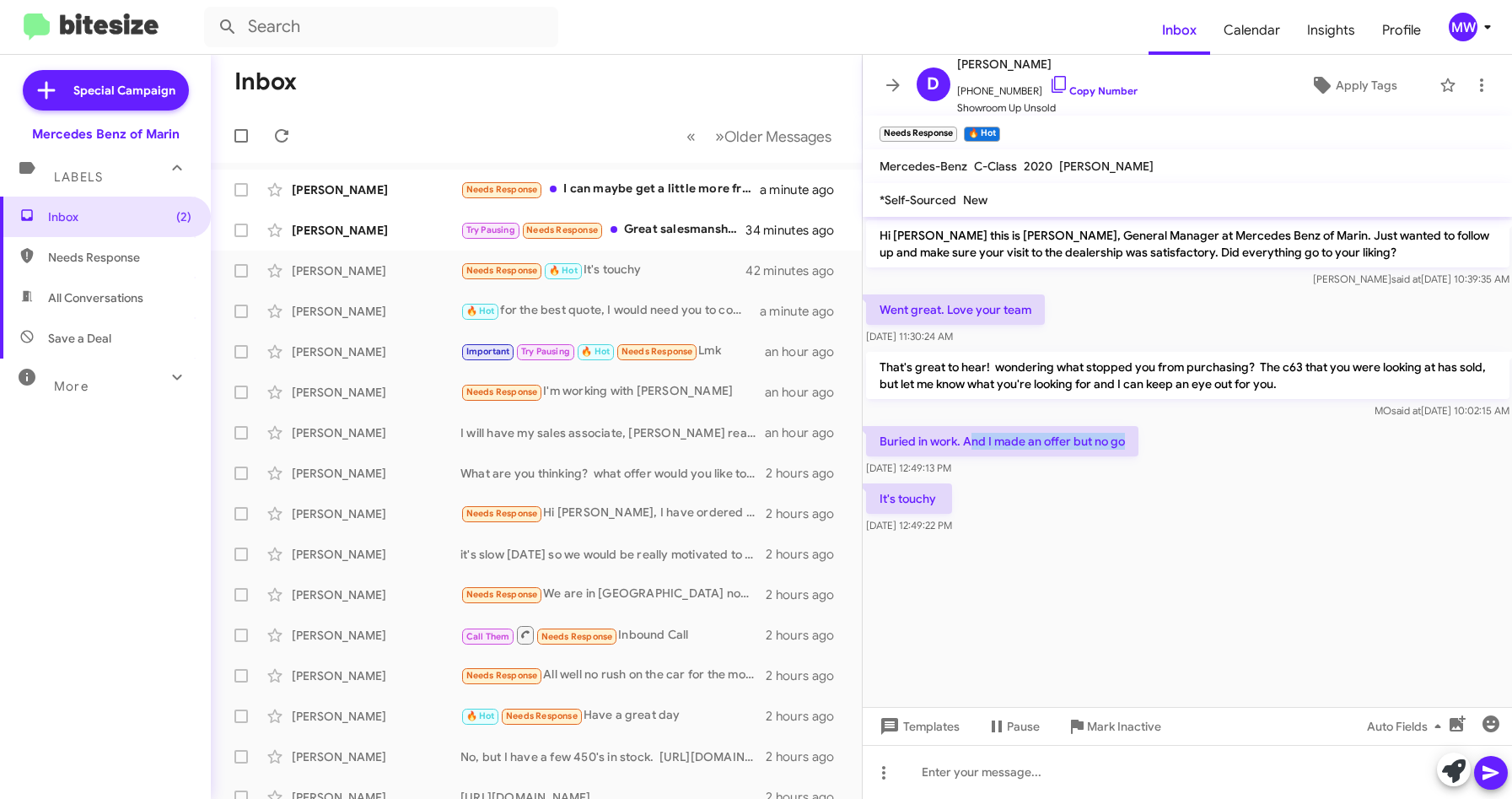
drag, startPoint x: 973, startPoint y: 439, endPoint x: 1125, endPoint y: 441, distance: 152.0
click at [1125, 441] on p "Buried in work. And I made an offer but no go" at bounding box center [1002, 441] width 273 height 31
click at [712, 221] on div "Try Pausing Needs Response Great salesmanship with a new potential customer" at bounding box center [620, 230] width 320 height 20
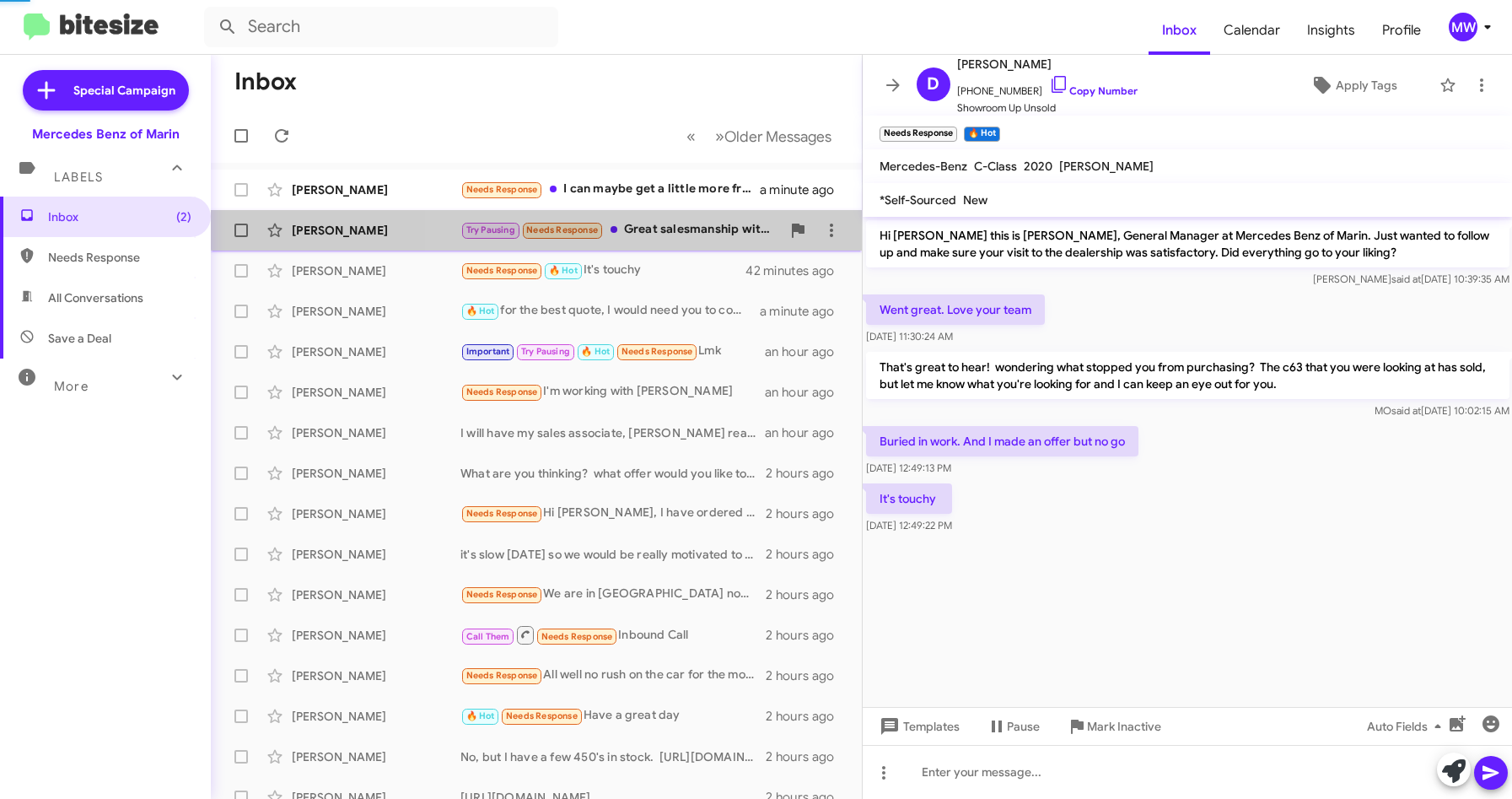
scroll to position [590, 0]
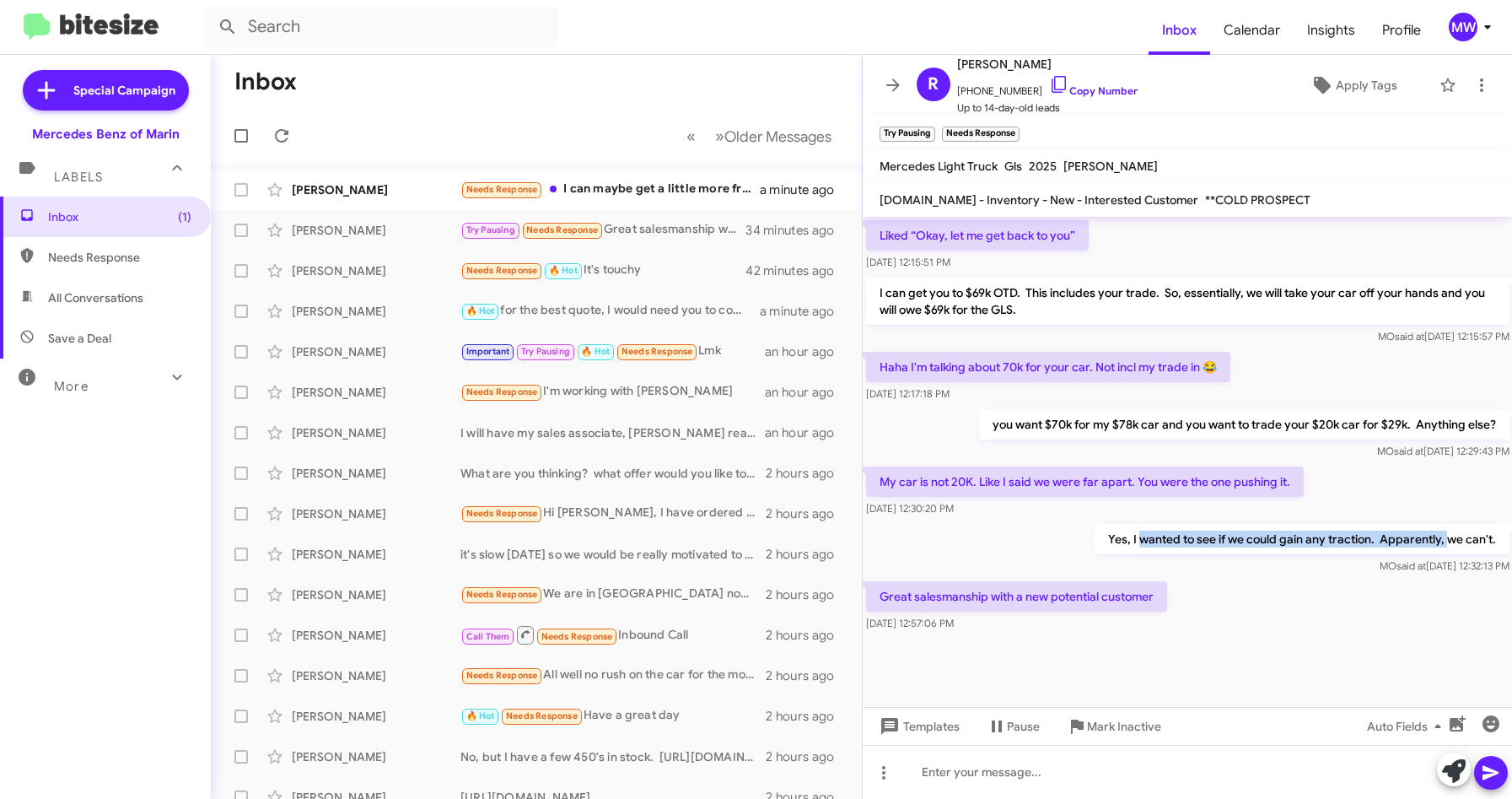
drag, startPoint x: 1129, startPoint y: 539, endPoint x: 1434, endPoint y: 539, distance: 305.0
click at [1434, 539] on p "Yes, I wanted to see if we could gain any traction. Apparently, we can't." at bounding box center [1301, 539] width 414 height 31
drag, startPoint x: 983, startPoint y: 599, endPoint x: 1181, endPoint y: 595, distance: 198.0
click at [1181, 595] on div "Great salesmanship with a new potential customer [DATE] 12:57:06 PM" at bounding box center [1187, 606] width 651 height 57
drag, startPoint x: 1181, startPoint y: 595, endPoint x: 1169, endPoint y: 644, distance: 50.4
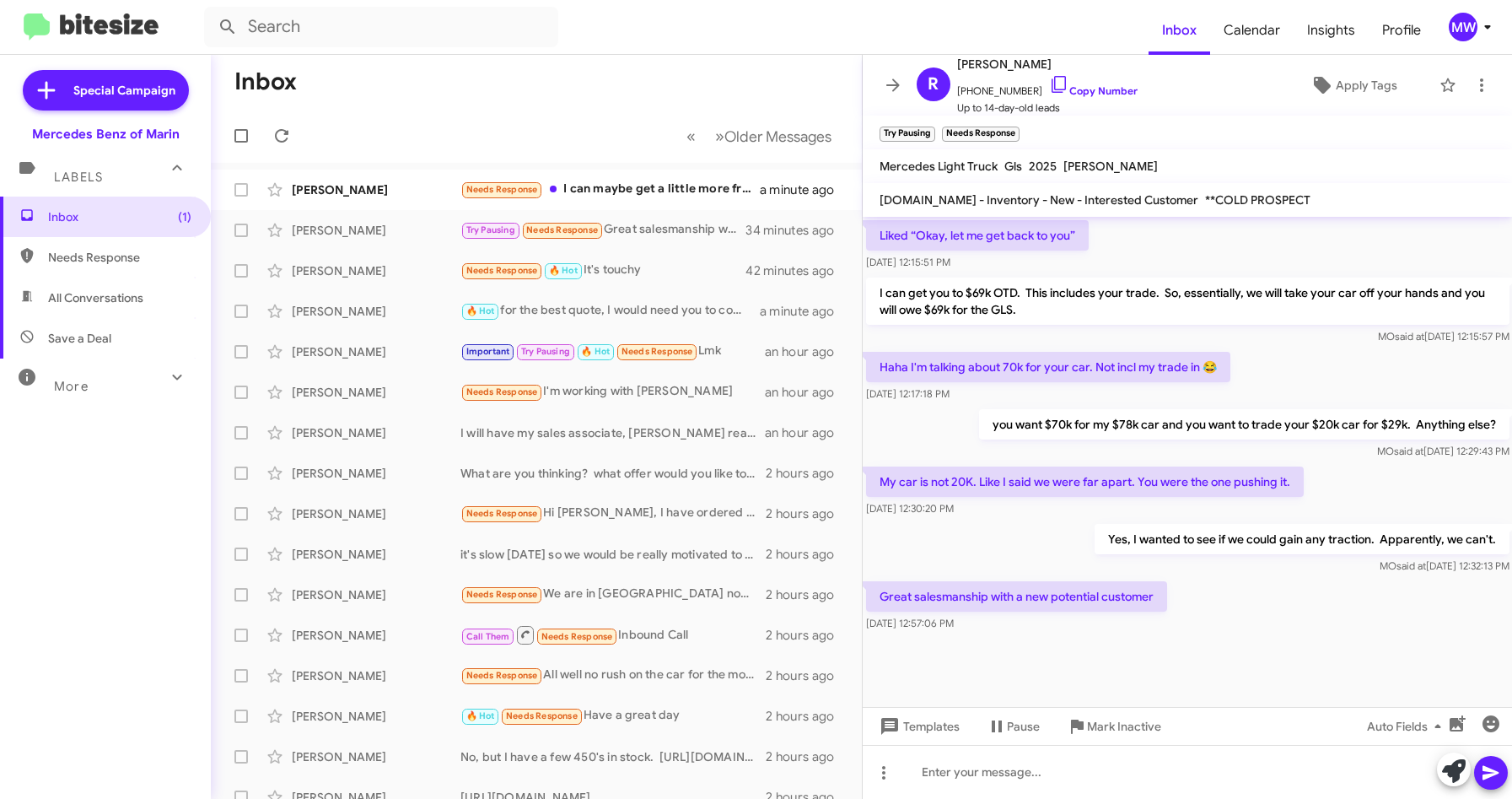
click at [1170, 642] on div at bounding box center [1187, 670] width 651 height 72
click at [680, 189] on div "Needs Response I can maybe get a little more from my pops if I have too" at bounding box center [620, 189] width 320 height 20
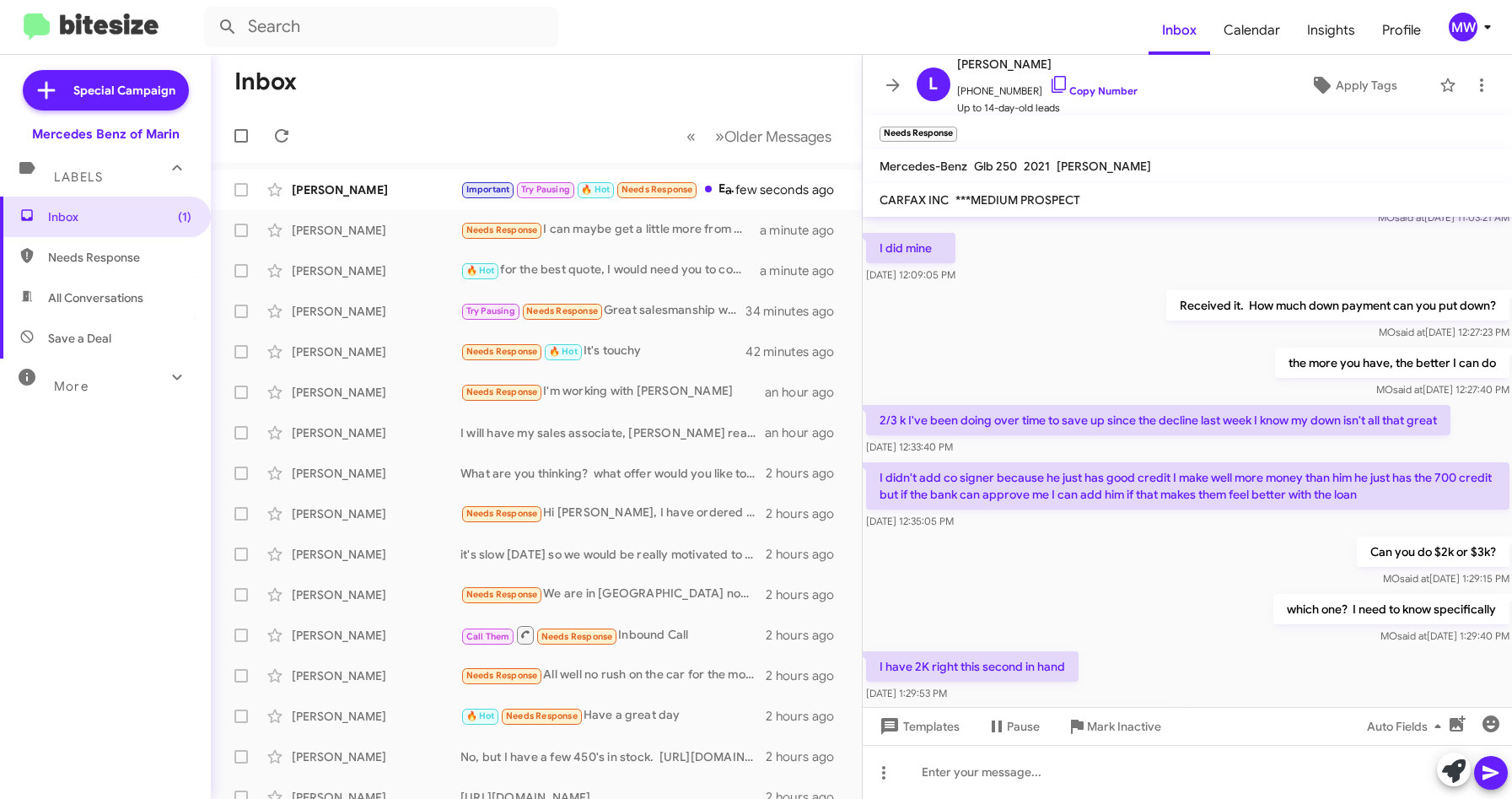
scroll to position [948, 0]
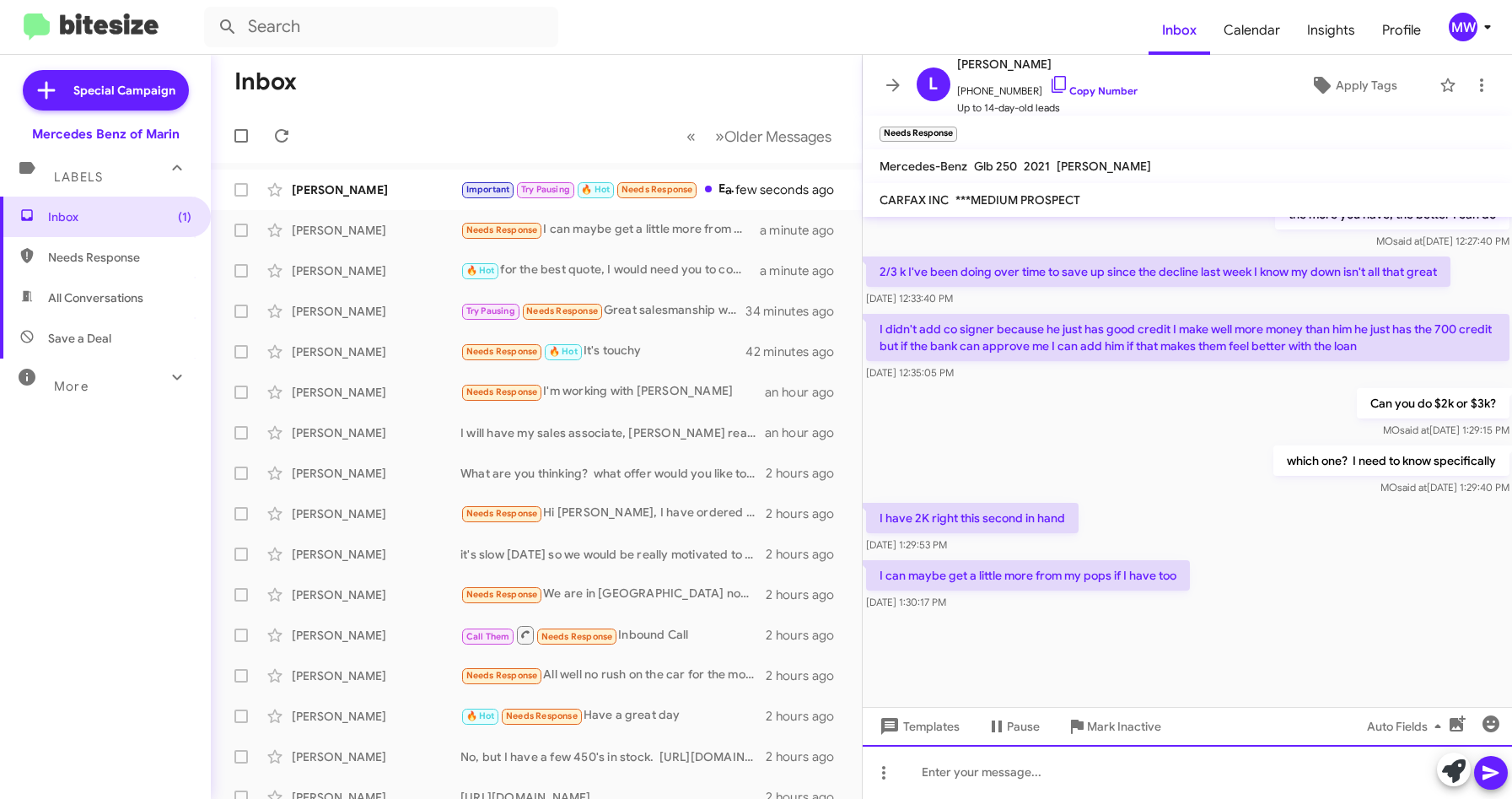
click at [1217, 764] on div at bounding box center [1187, 772] width 651 height 54
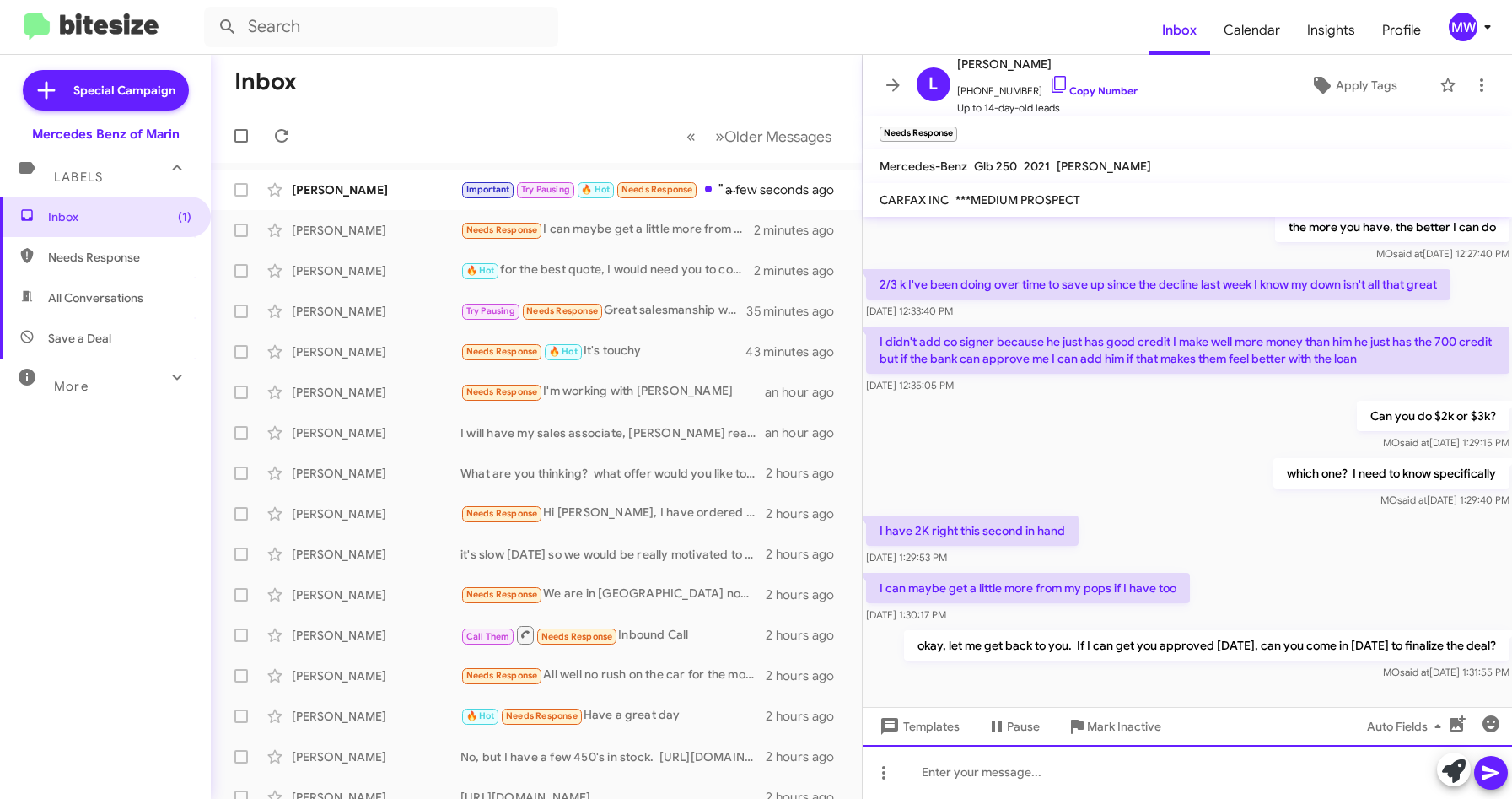
scroll to position [1010, 0]
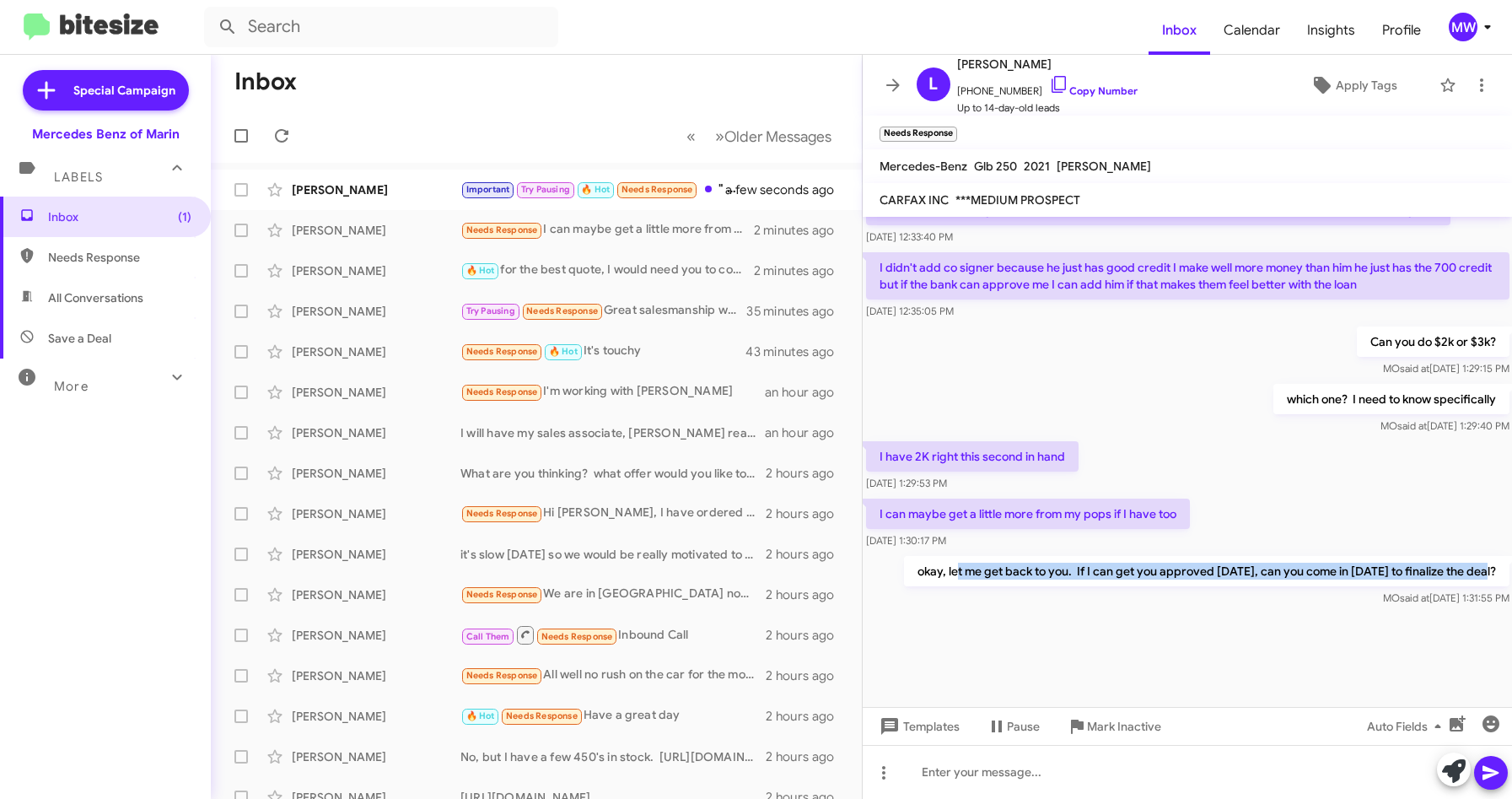
drag, startPoint x: 959, startPoint y: 568, endPoint x: 1481, endPoint y: 575, distance: 522.0
click at [1481, 575] on p "okay, let me get back to you. If I can get you approved [DATE], can you come in…" at bounding box center [1206, 570] width 606 height 31
drag, startPoint x: 953, startPoint y: 521, endPoint x: 1194, endPoint y: 524, distance: 241.0
drag, startPoint x: 1194, startPoint y: 524, endPoint x: 1258, endPoint y: 526, distance: 64.0
click at [1255, 526] on div "I can maybe get a little more from my pops if I have too [DATE] 1:30:17 PM" at bounding box center [1187, 523] width 651 height 57
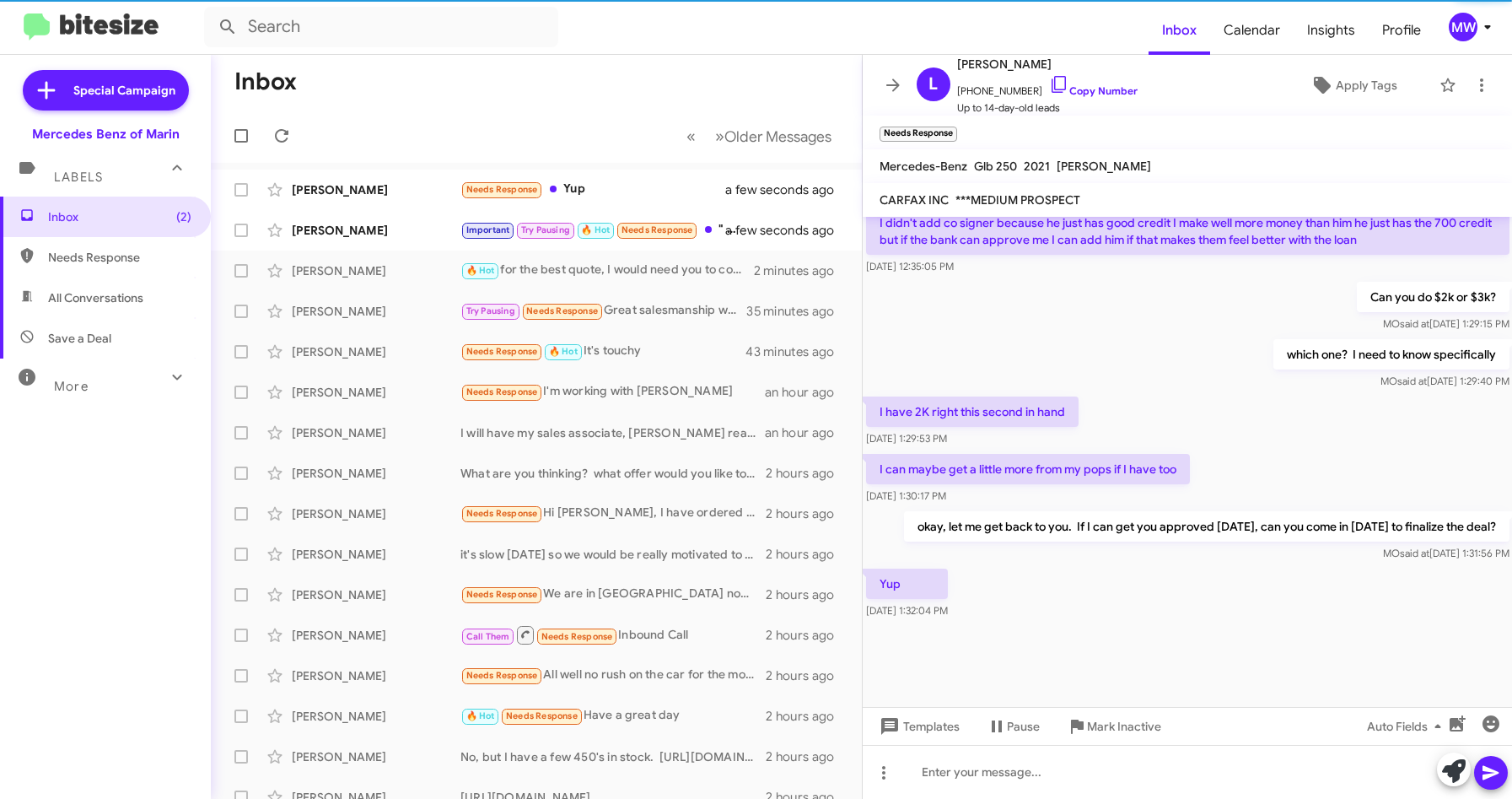
scroll to position [775, 0]
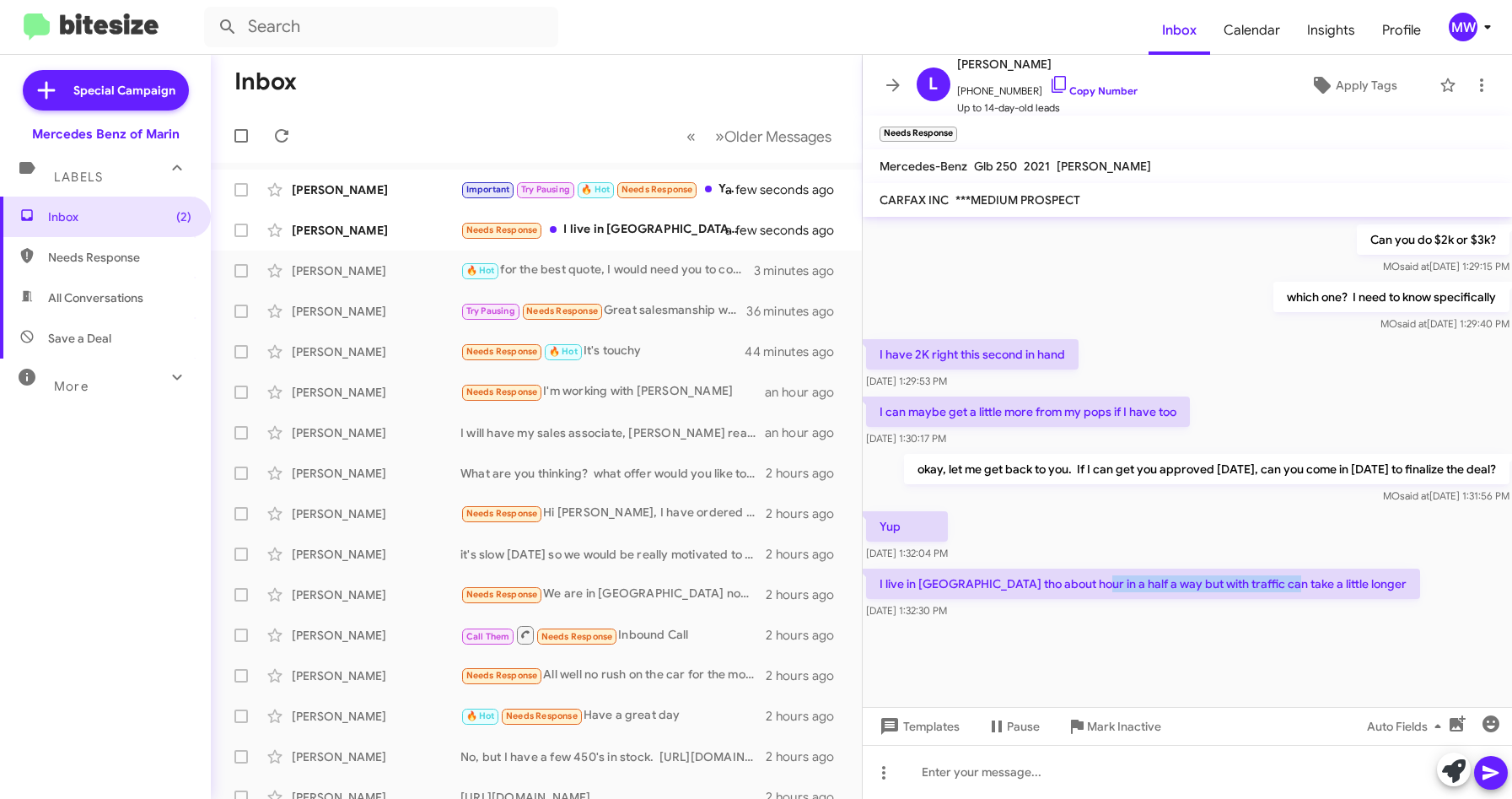
drag, startPoint x: 1090, startPoint y: 596, endPoint x: 1279, endPoint y: 586, distance: 189.3
click at [1279, 586] on p "I live in [GEOGRAPHIC_DATA] tho about hour in a half a way but with traffic can…" at bounding box center [1143, 583] width 554 height 31
click at [1143, 763] on div at bounding box center [1187, 772] width 651 height 54
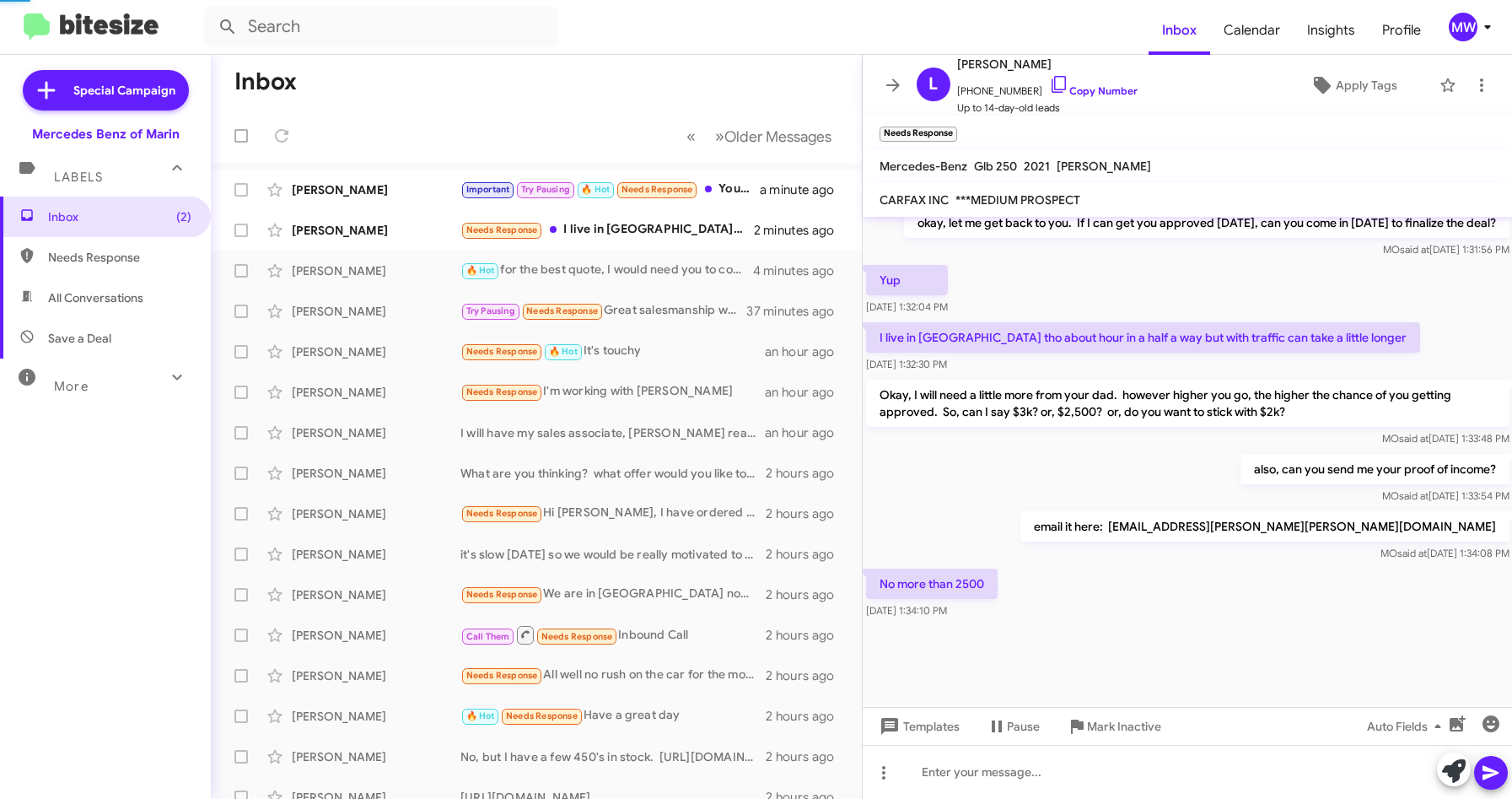
scroll to position [792, 0]
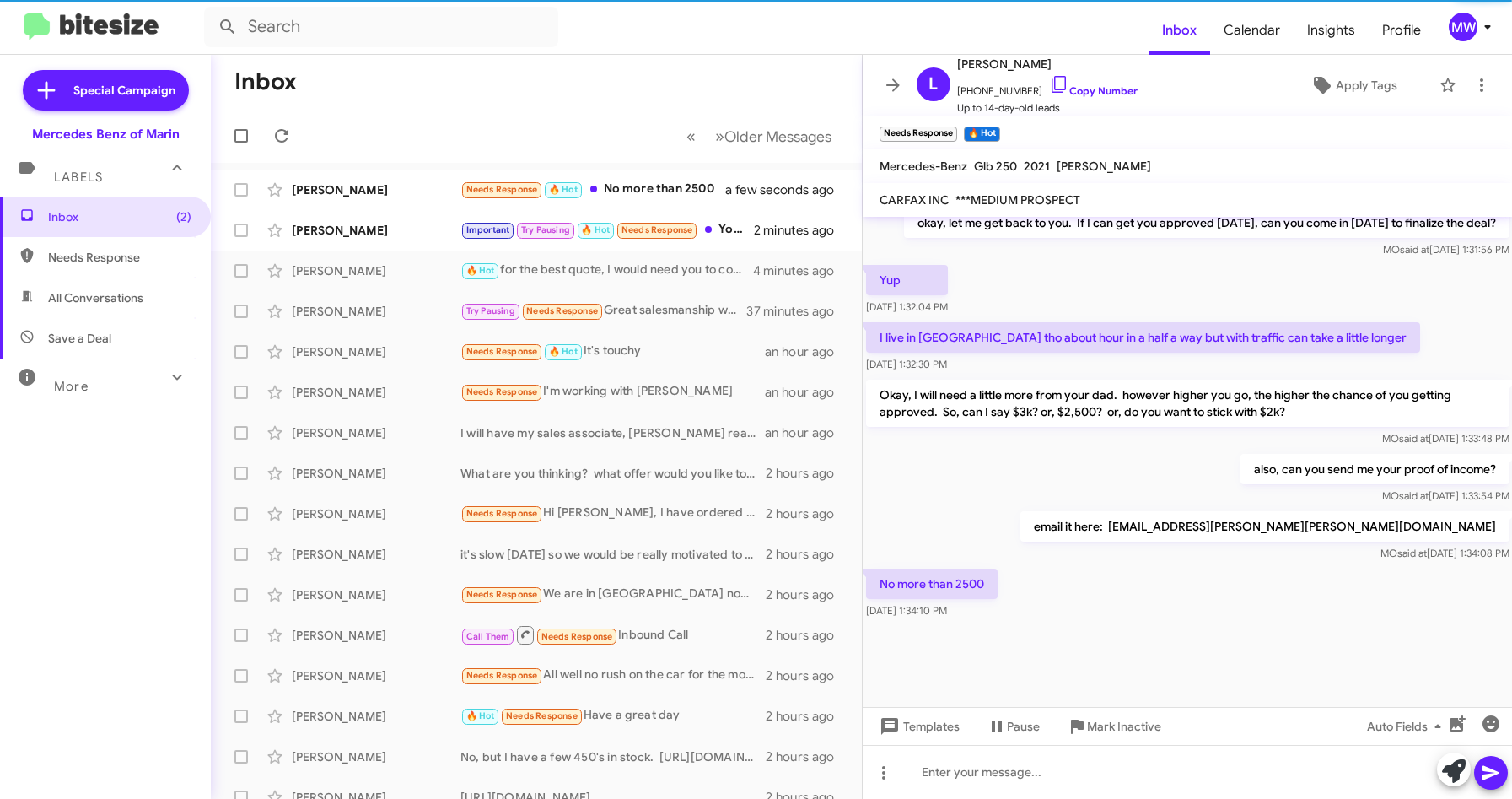
drag, startPoint x: 967, startPoint y: 361, endPoint x: 1113, endPoint y: 363, distance: 146.0
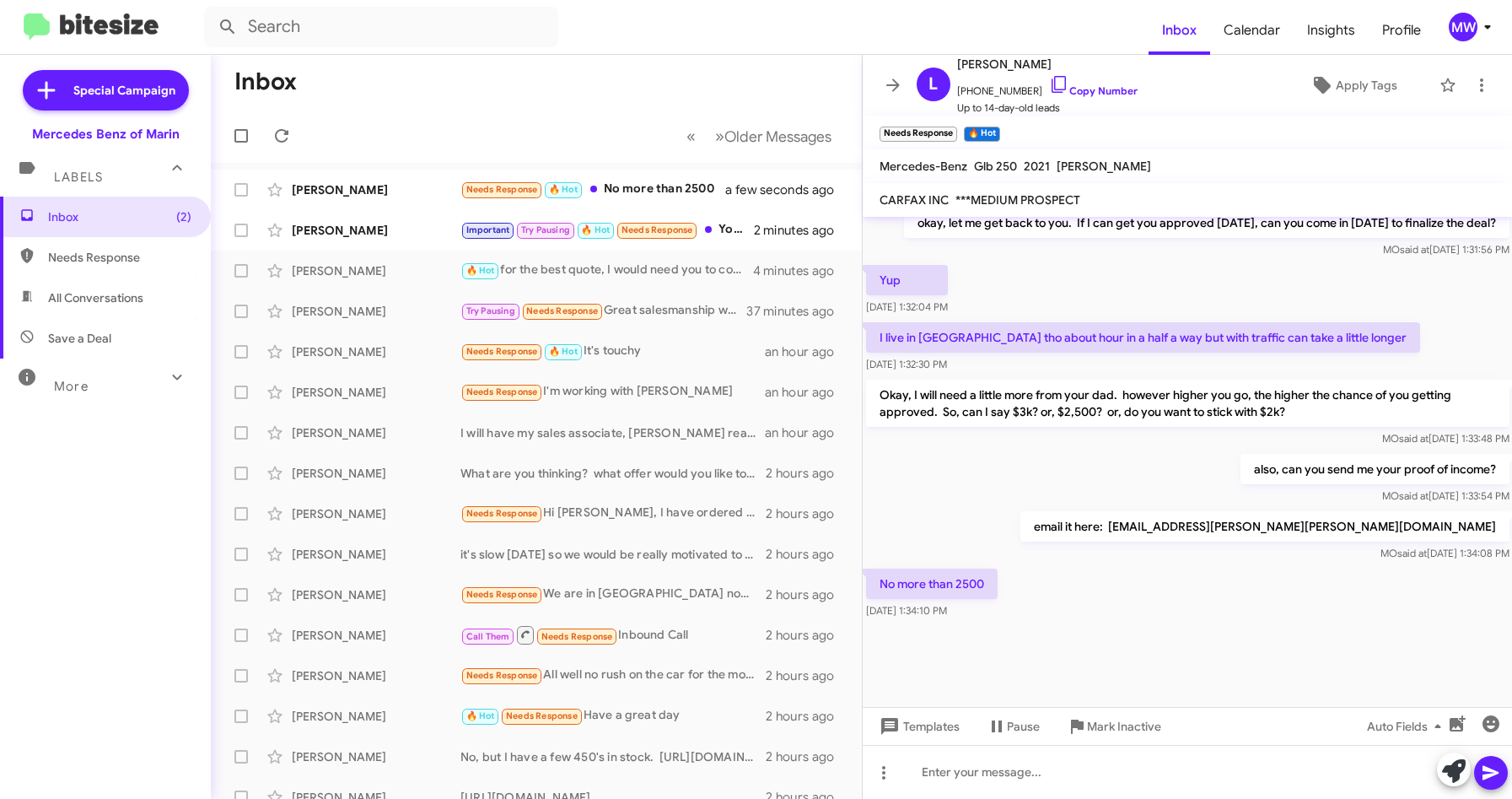
drag, startPoint x: 1113, startPoint y: 363, endPoint x: 1112, endPoint y: 502, distance: 139.0
click at [1112, 491] on div "also, can you send me your proof of income? [PERSON_NAME] said at [DATE] 1:33:5…" at bounding box center [1187, 478] width 651 height 57
click at [1161, 773] on div at bounding box center [1187, 772] width 651 height 54
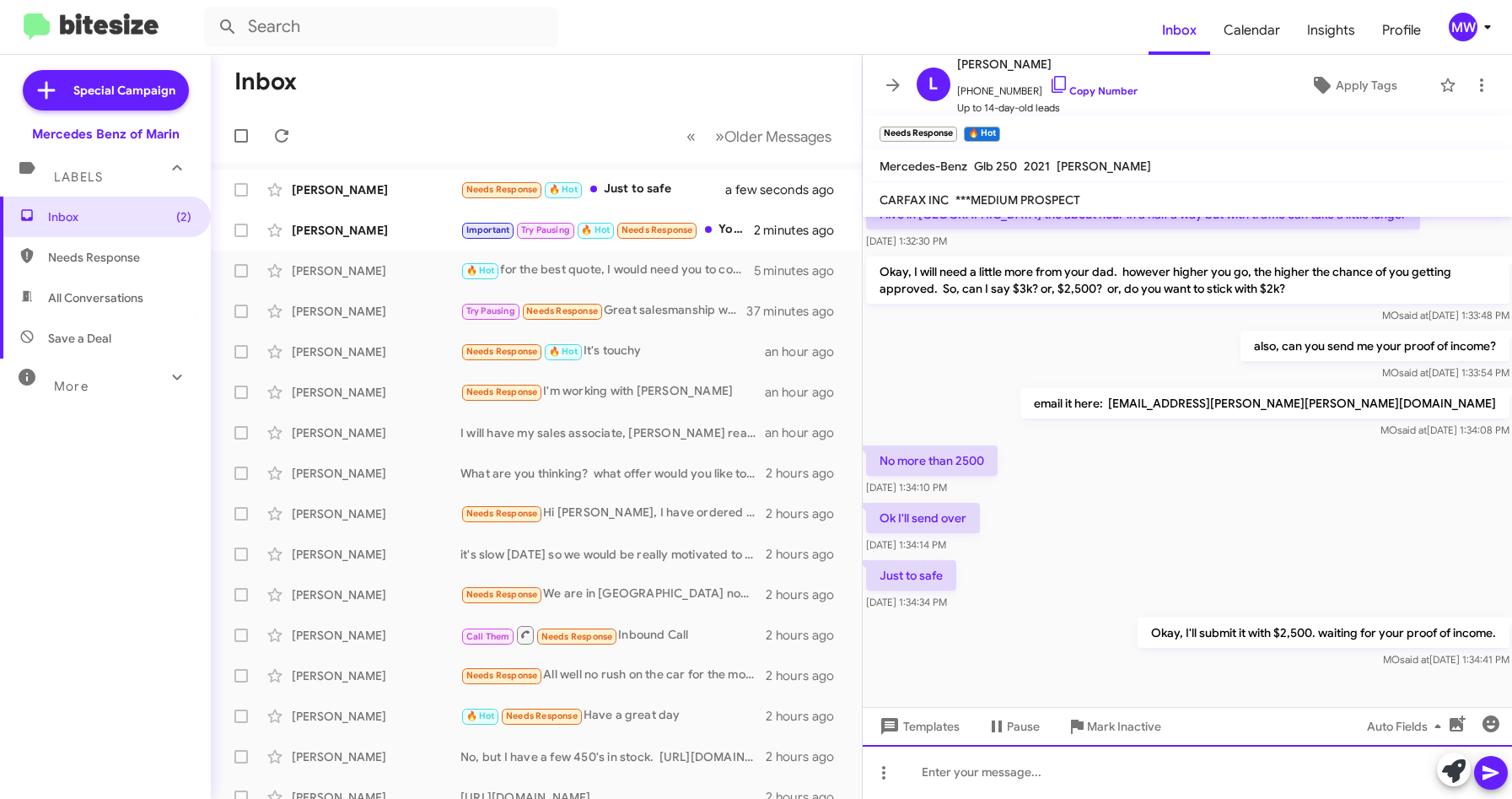
scroll to position [1581, 0]
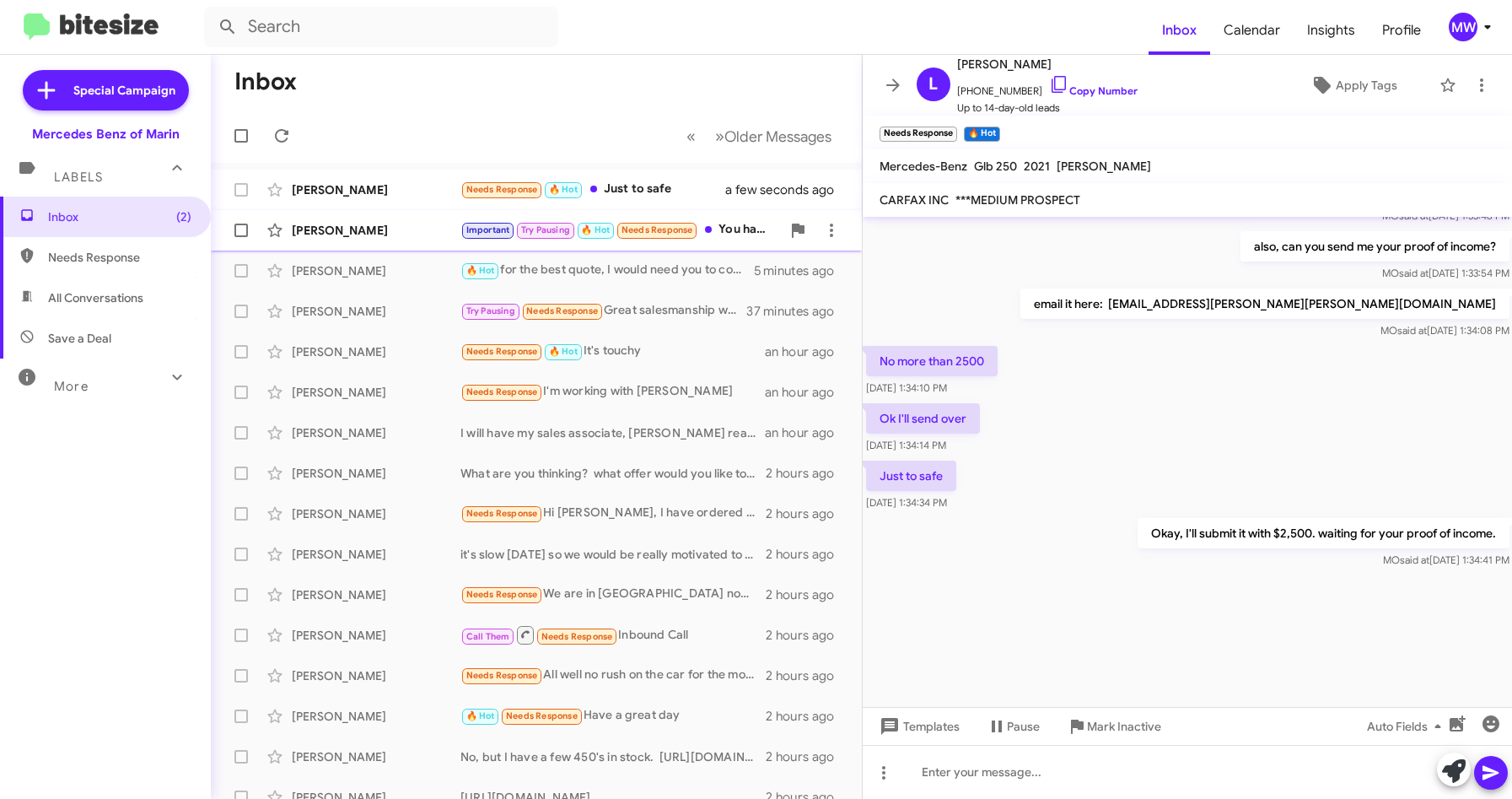
click at [402, 236] on div "[PERSON_NAME]" at bounding box center [376, 231] width 169 height 17
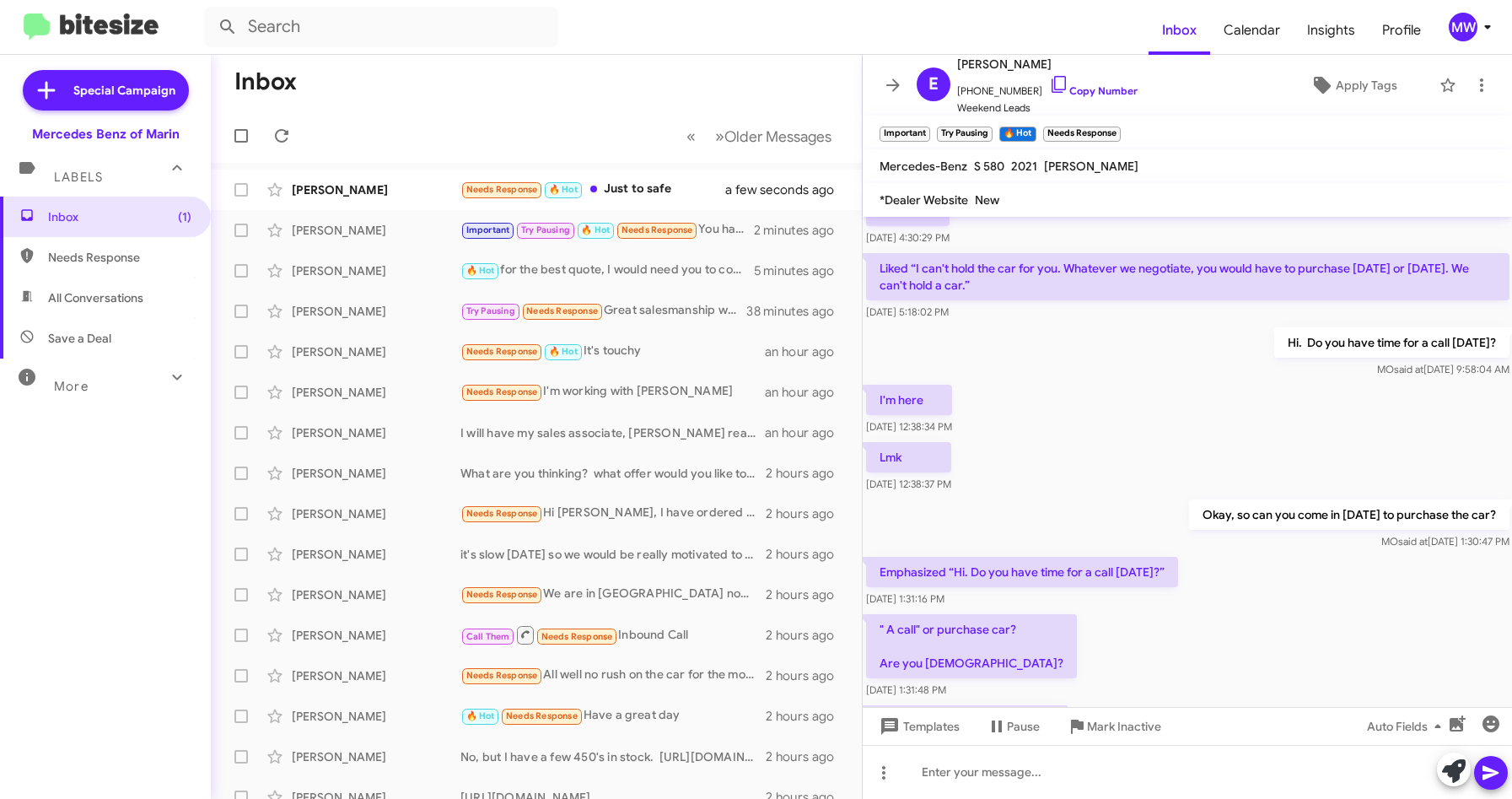
scroll to position [825, 0]
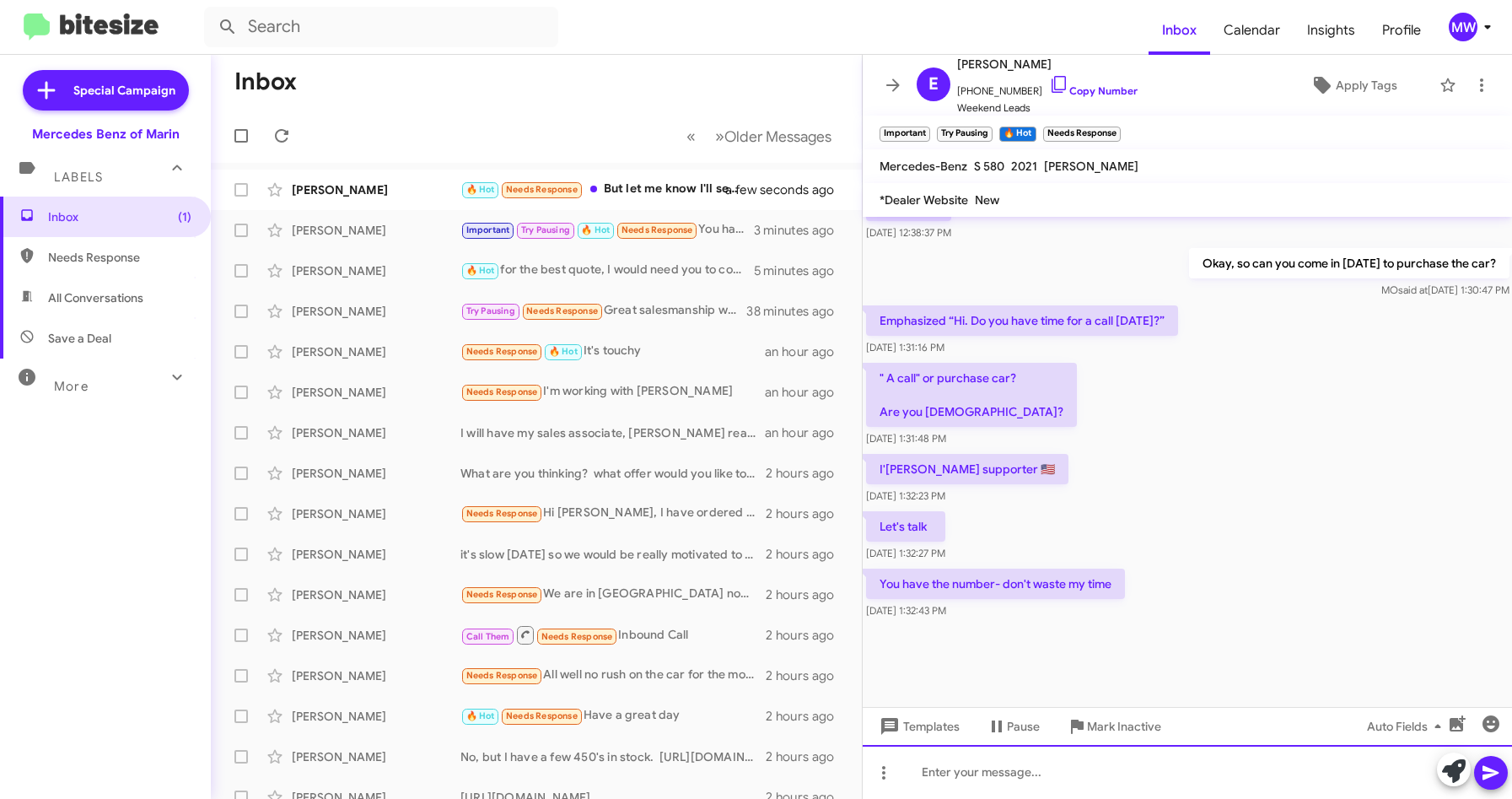
click at [1117, 775] on div at bounding box center [1187, 772] width 651 height 54
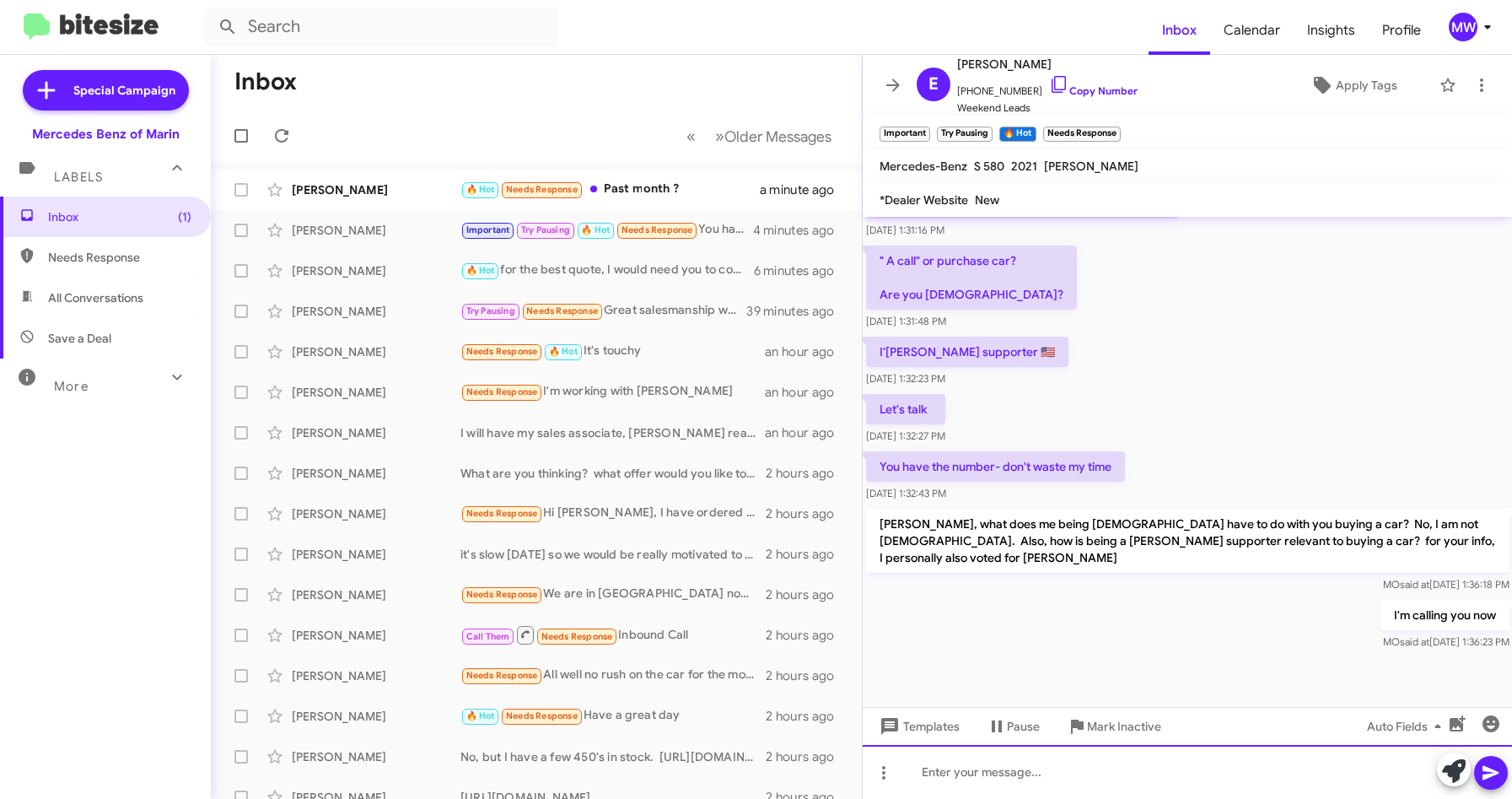
scroll to position [1903, 0]
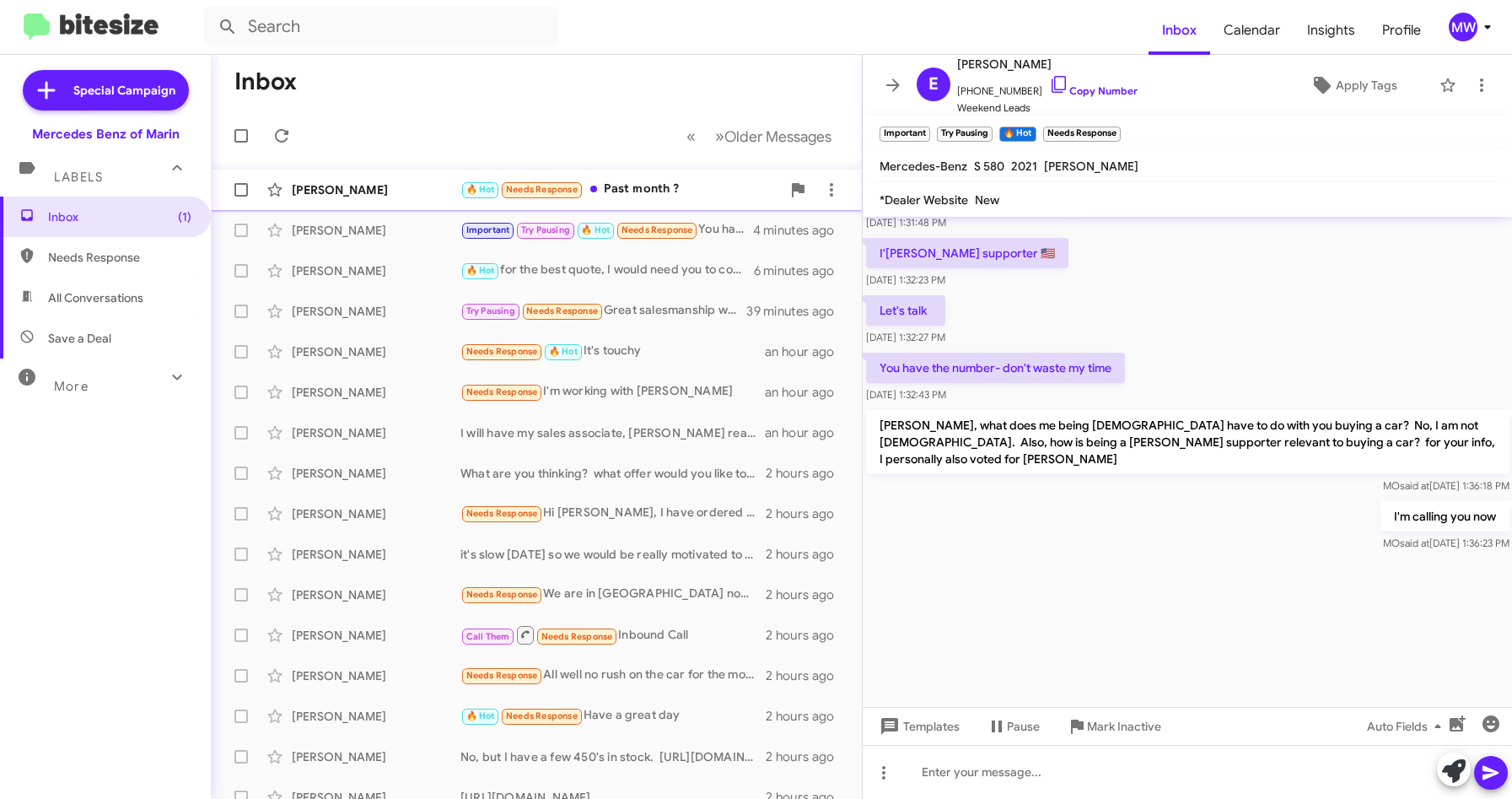
click at [642, 196] on div "🔥 Hot Needs Response Past month ?" at bounding box center [620, 189] width 320 height 20
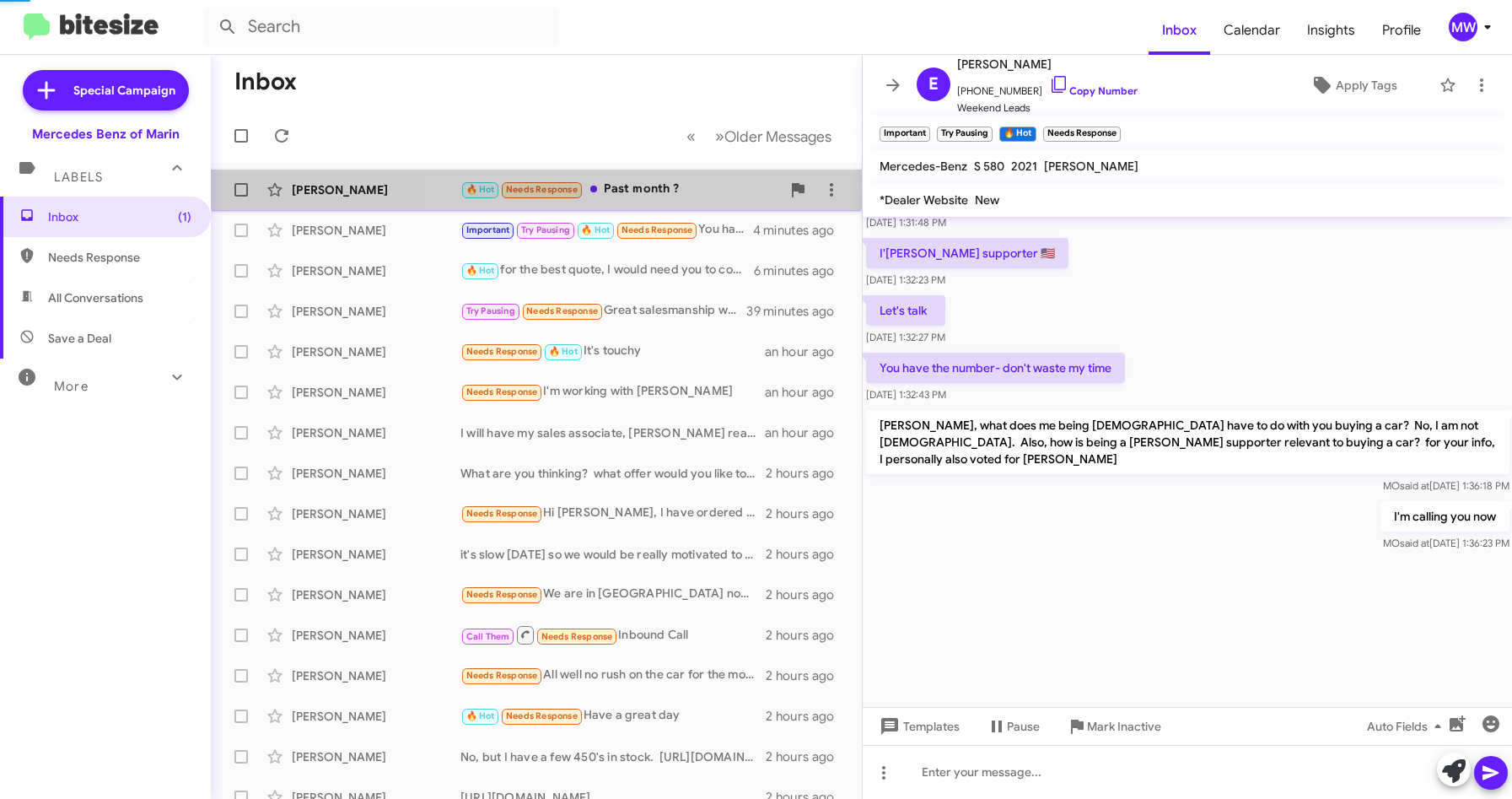
scroll to position [775, 0]
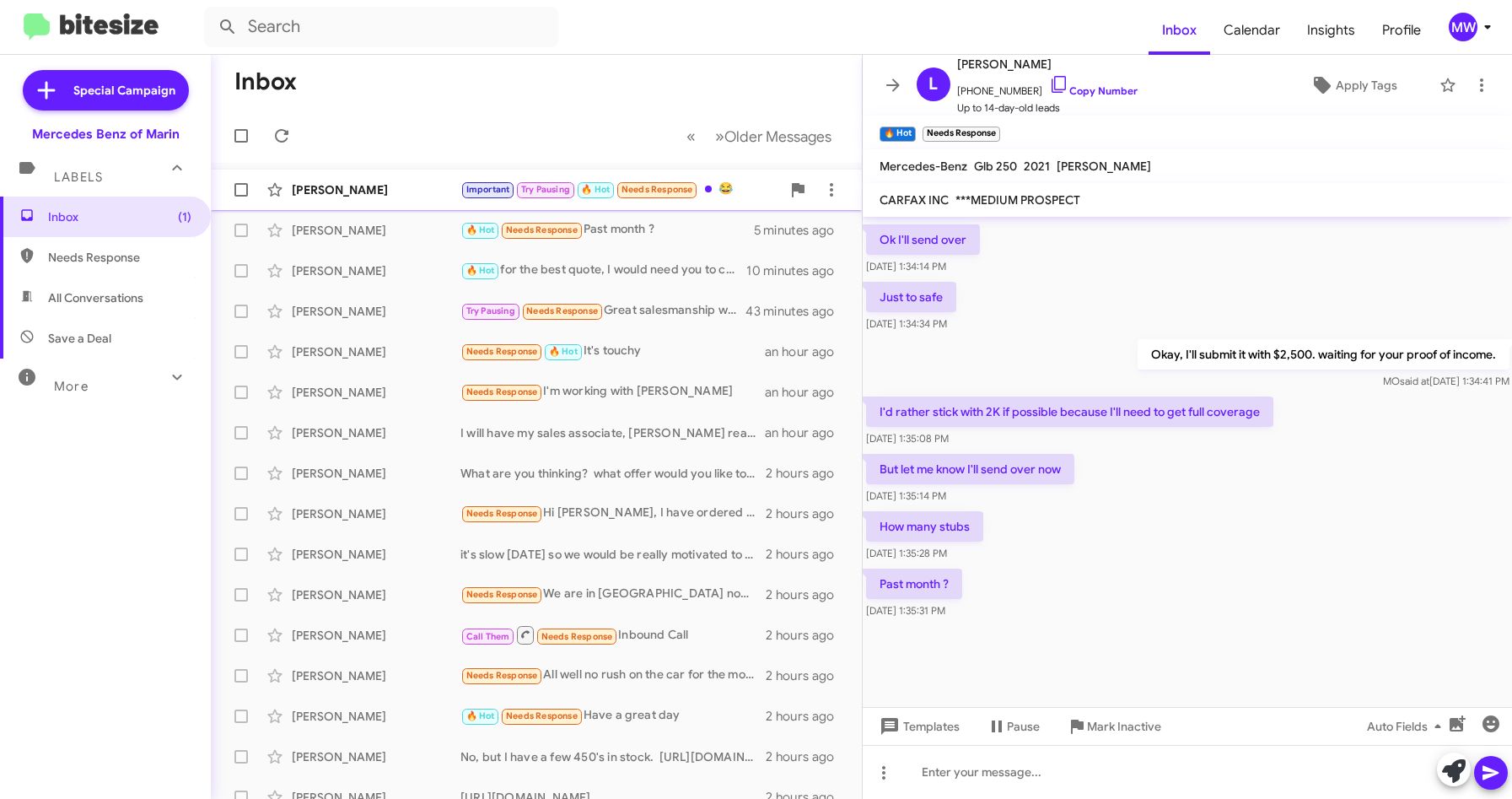
click at [442, 178] on div "[PERSON_NAME] Contra Important Try Pausing 🔥 Hot Needs Response 😂 3 minutes ago" at bounding box center [536, 189] width 624 height 34
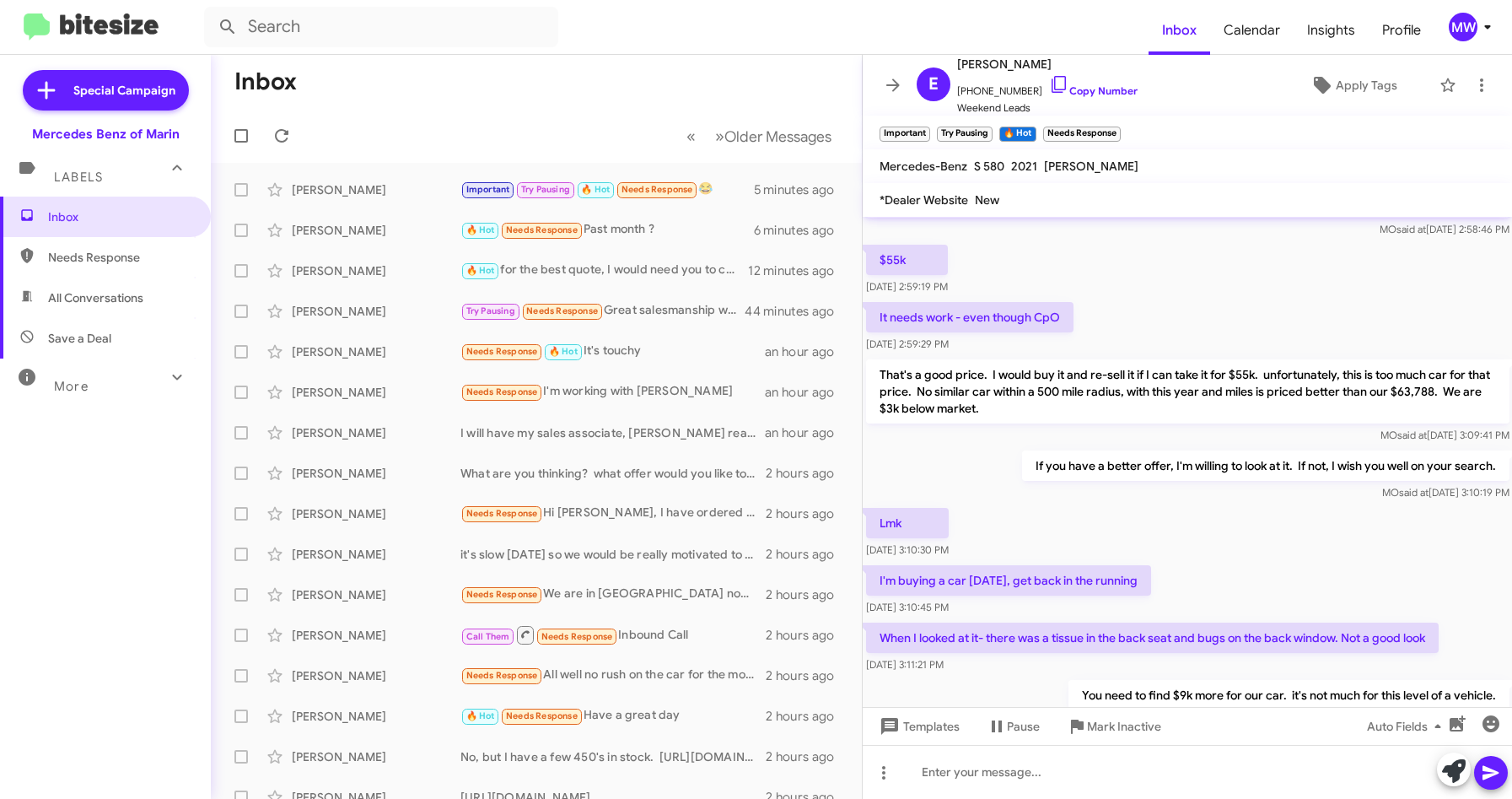
scroll to position [313, 0]
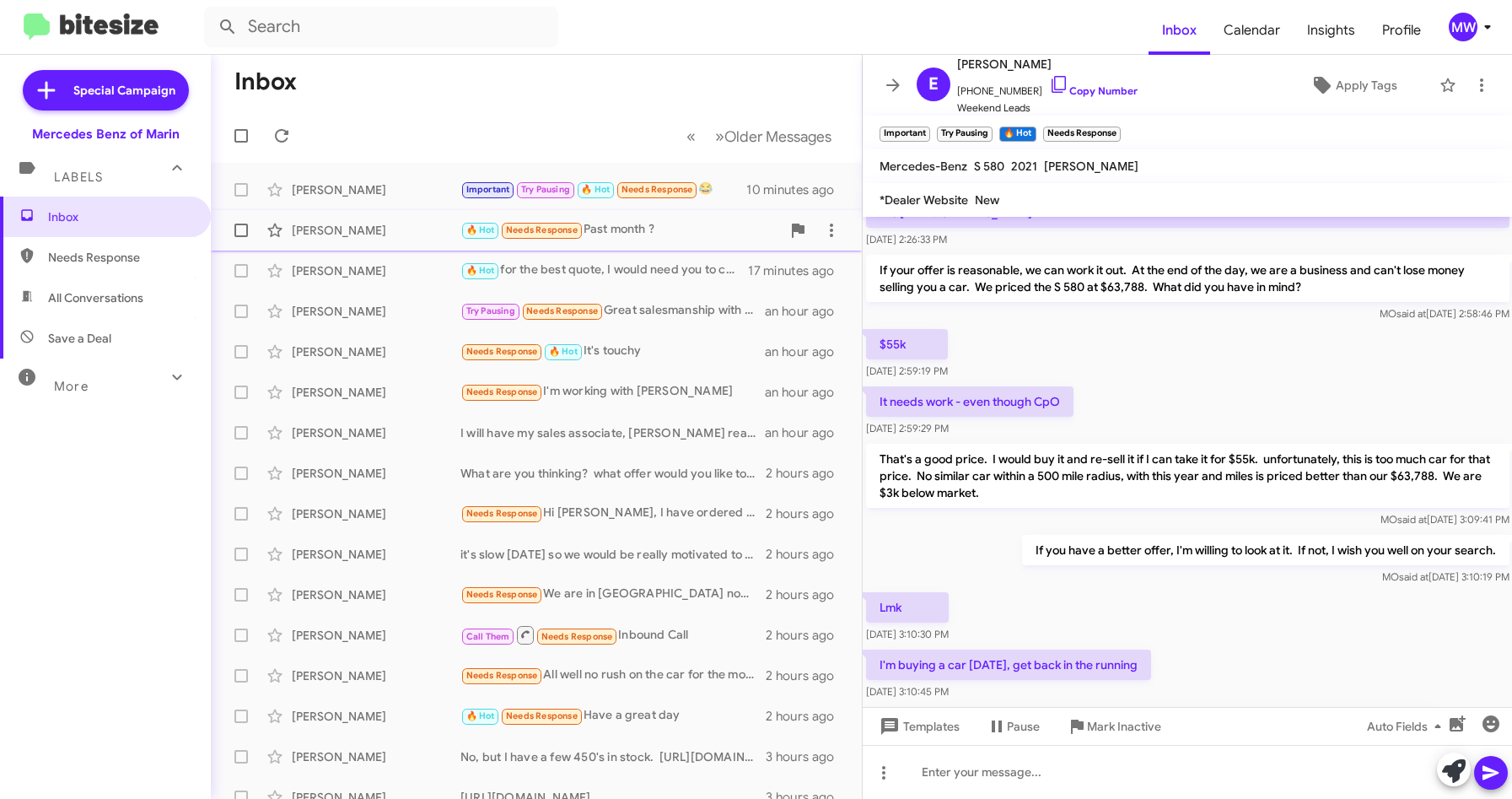
click at [634, 233] on div "🔥 Hot Needs Response Past month ?" at bounding box center [620, 230] width 320 height 20
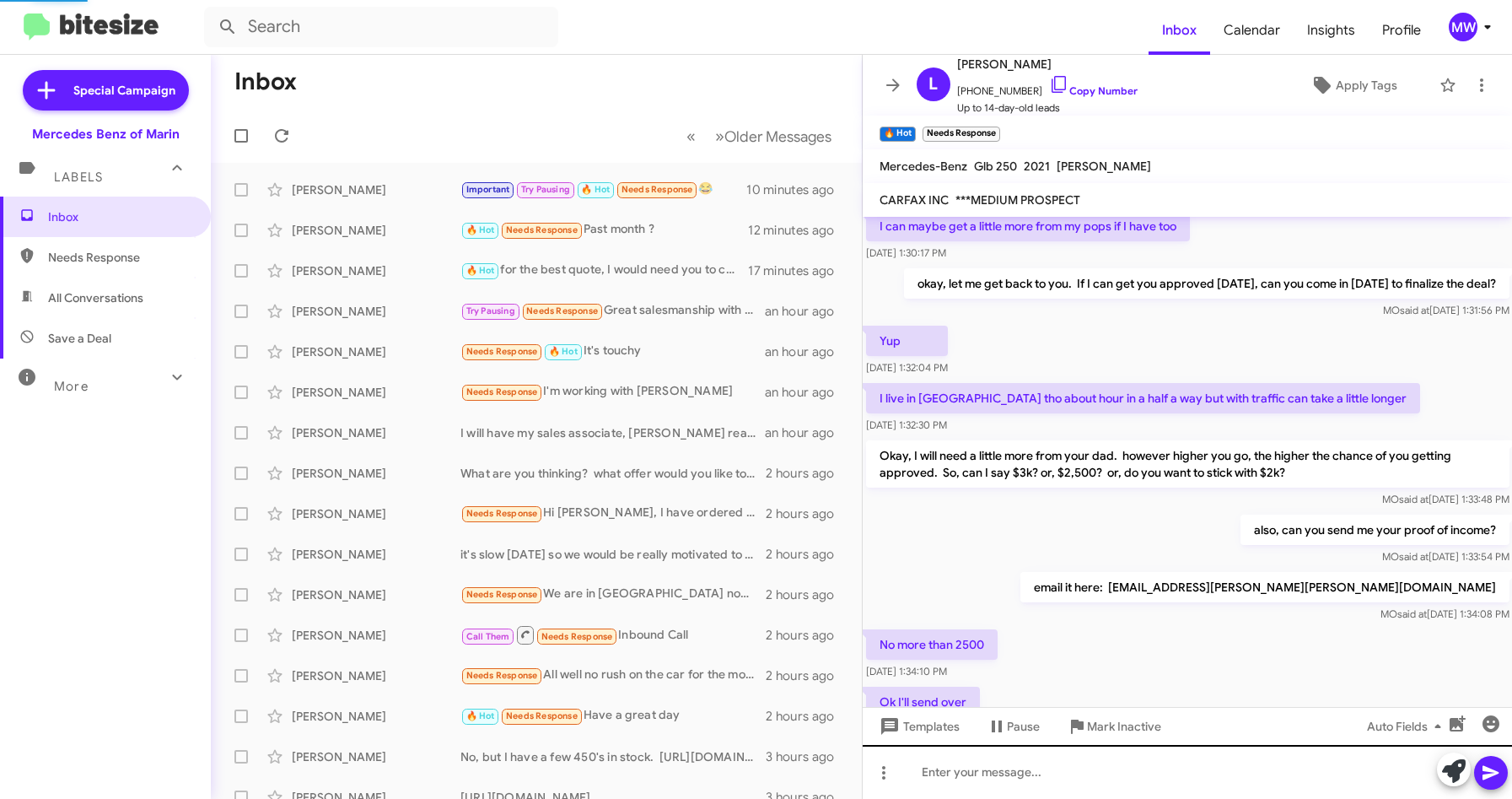
scroll to position [775, 0]
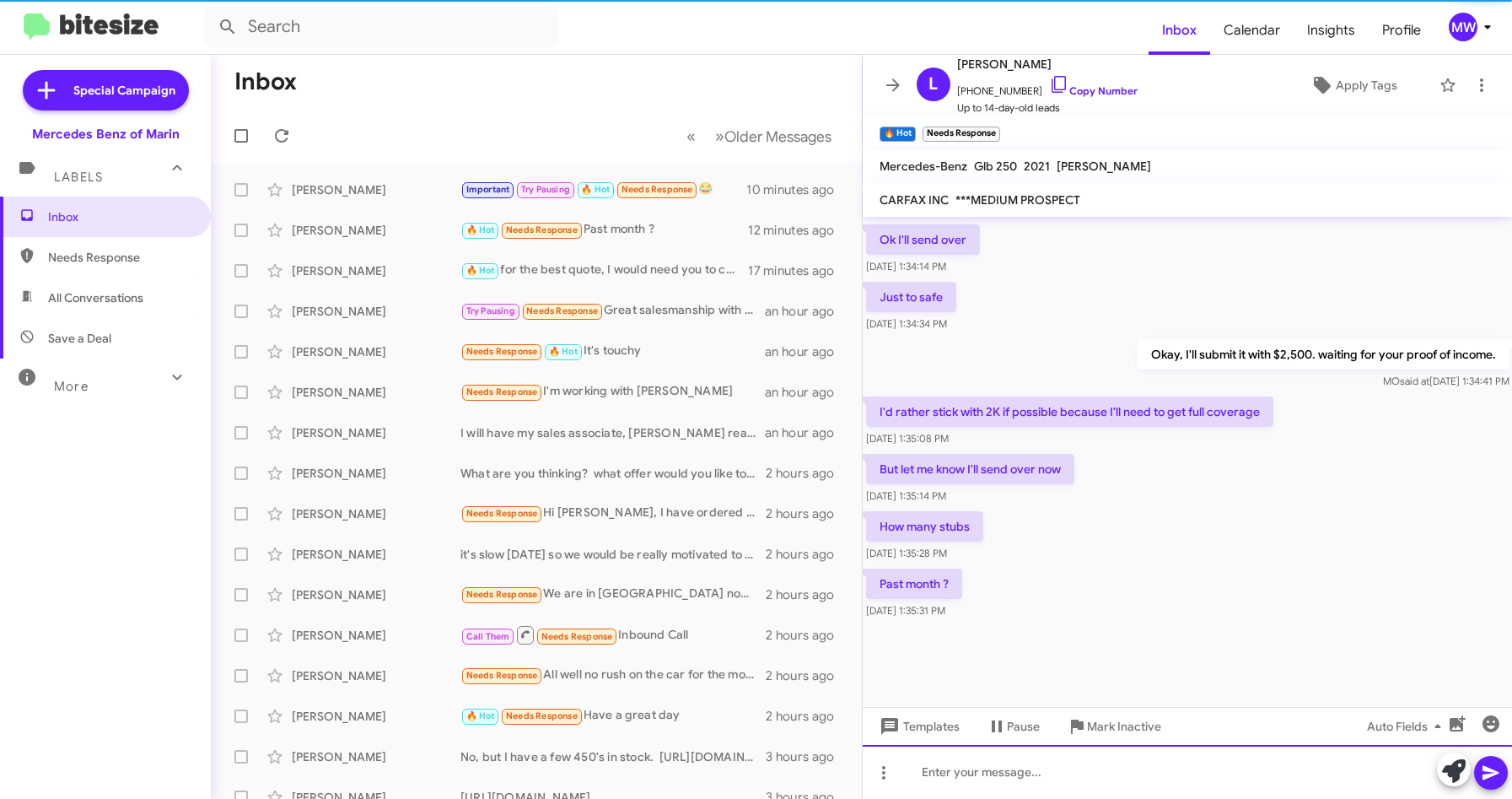
click at [989, 781] on div at bounding box center [1187, 772] width 651 height 54
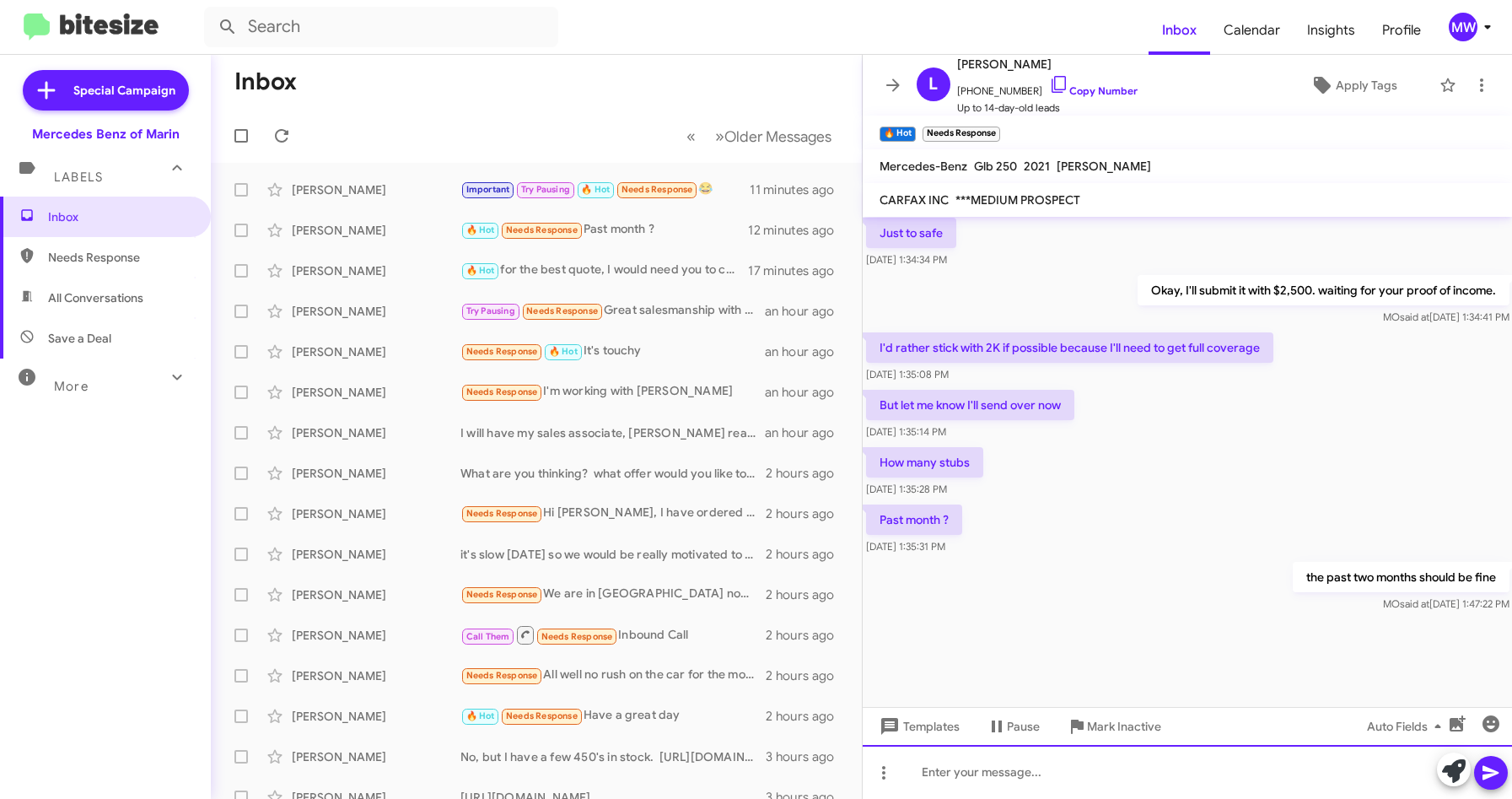
scroll to position [1889, 0]
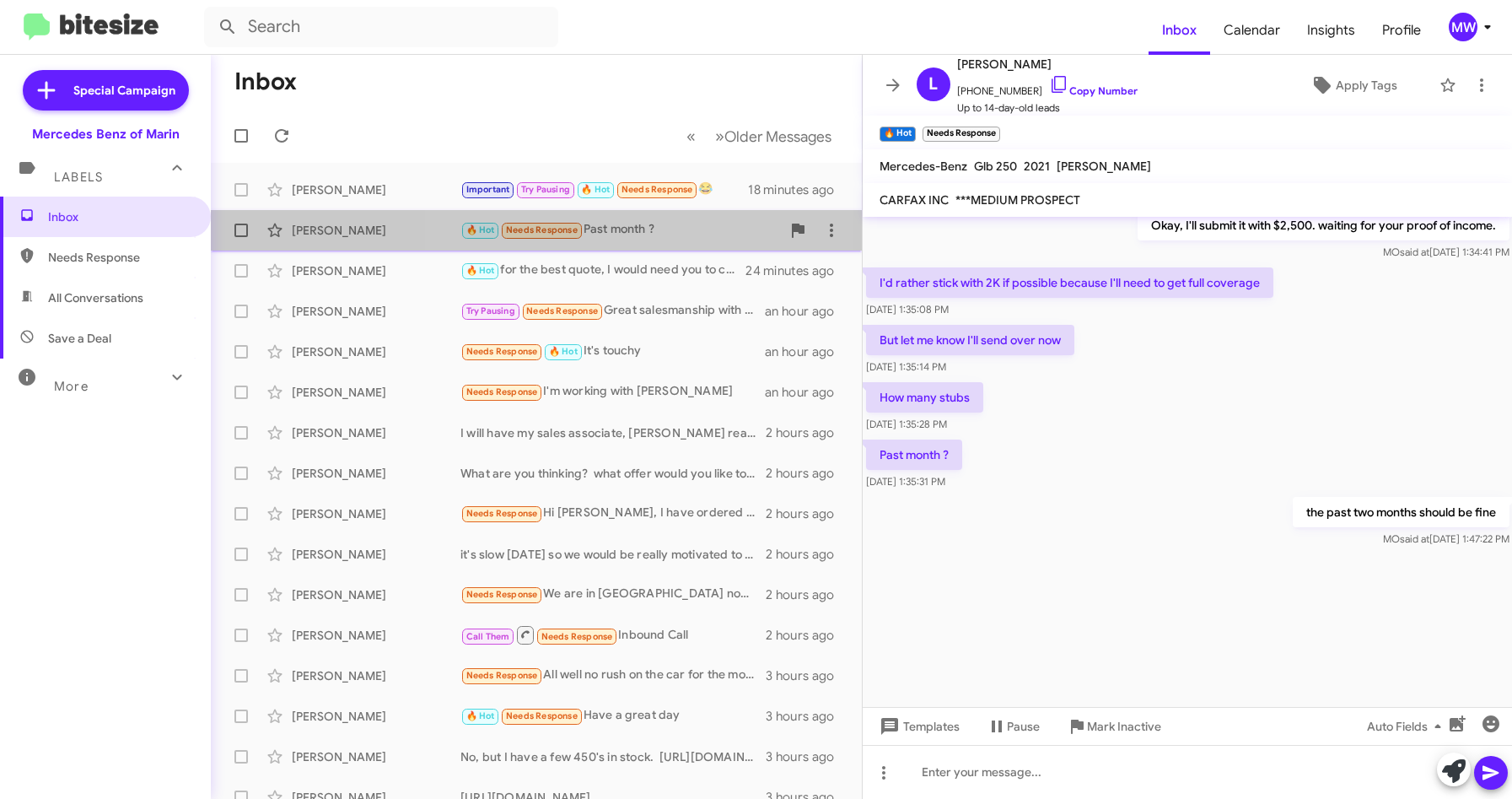
click at [644, 236] on div "🔥 Hot Needs Response Past month ?" at bounding box center [620, 230] width 320 height 20
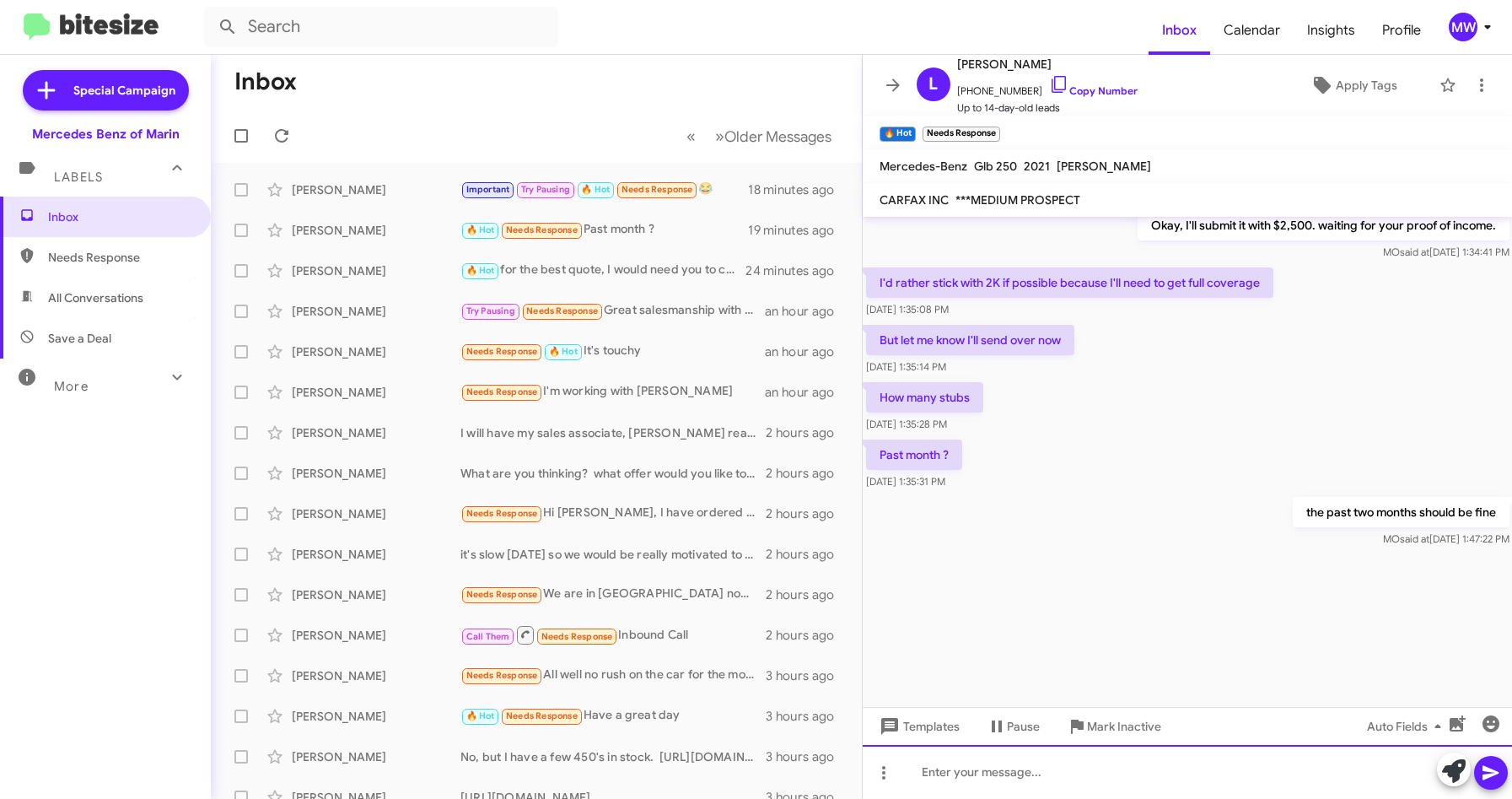
click at [1070, 764] on div at bounding box center [1187, 772] width 651 height 54
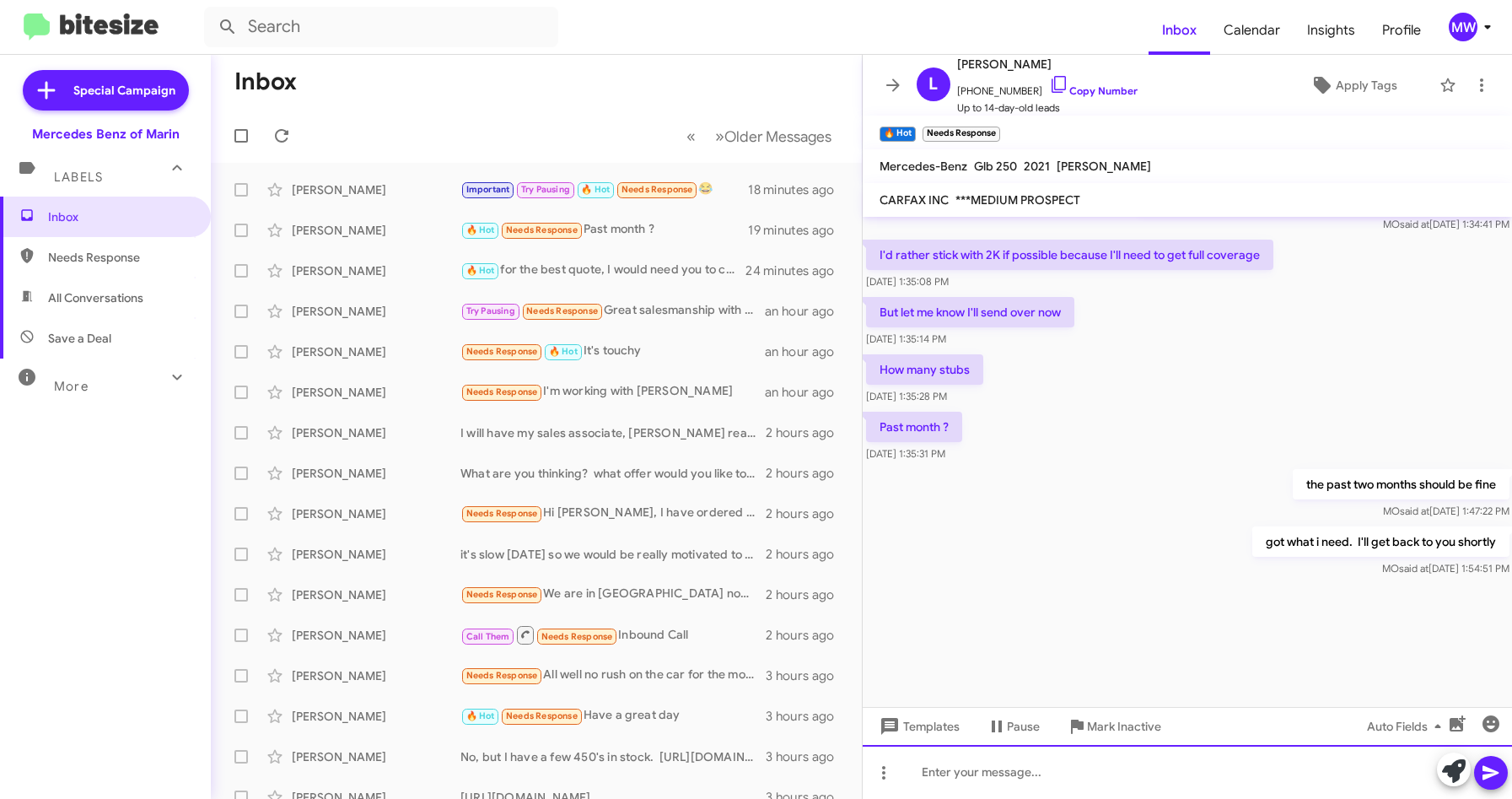
scroll to position [1951, 0]
